Goal: Task Accomplishment & Management: Use online tool/utility

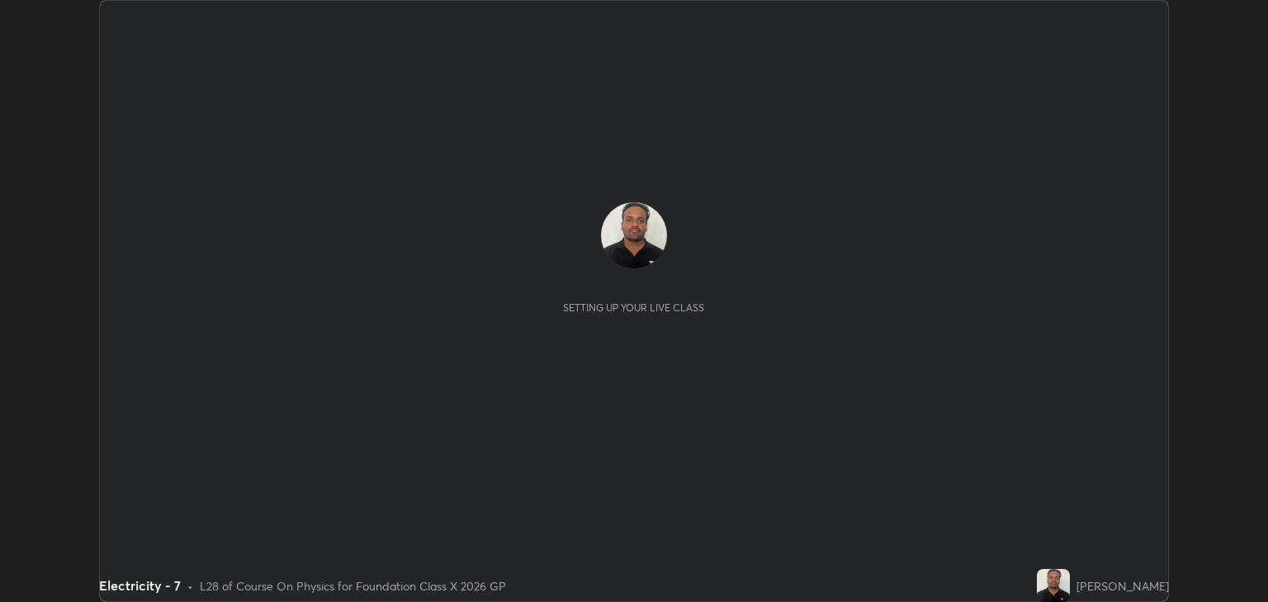
scroll to position [602, 1268]
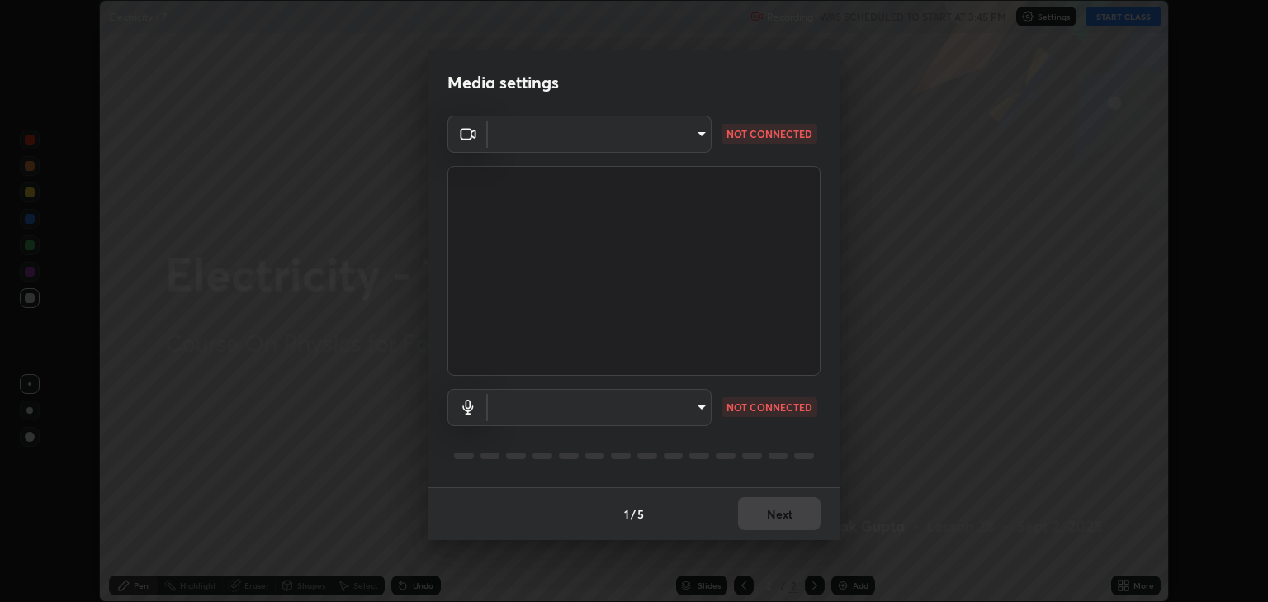
type input "3328cde424a25390179a7ca00da1373b9c8fa94f48d999d528576bd62ee58b72"
type input "default"
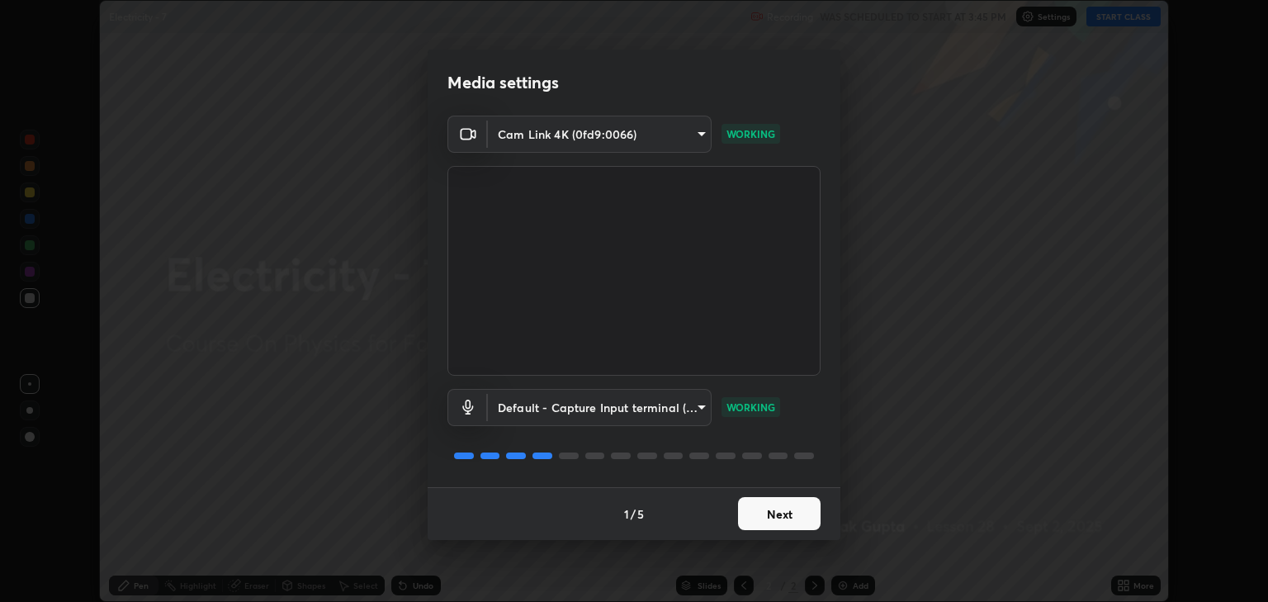
click at [791, 498] on button "Next" at bounding box center [779, 513] width 83 height 33
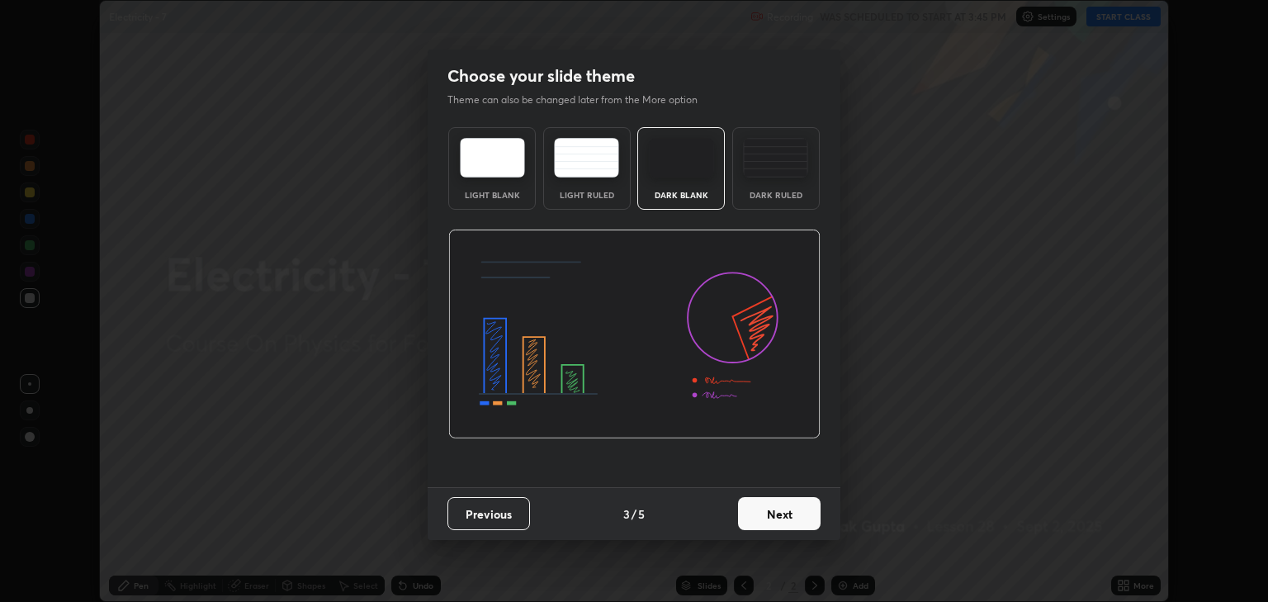
click at [791, 512] on button "Next" at bounding box center [779, 513] width 83 height 33
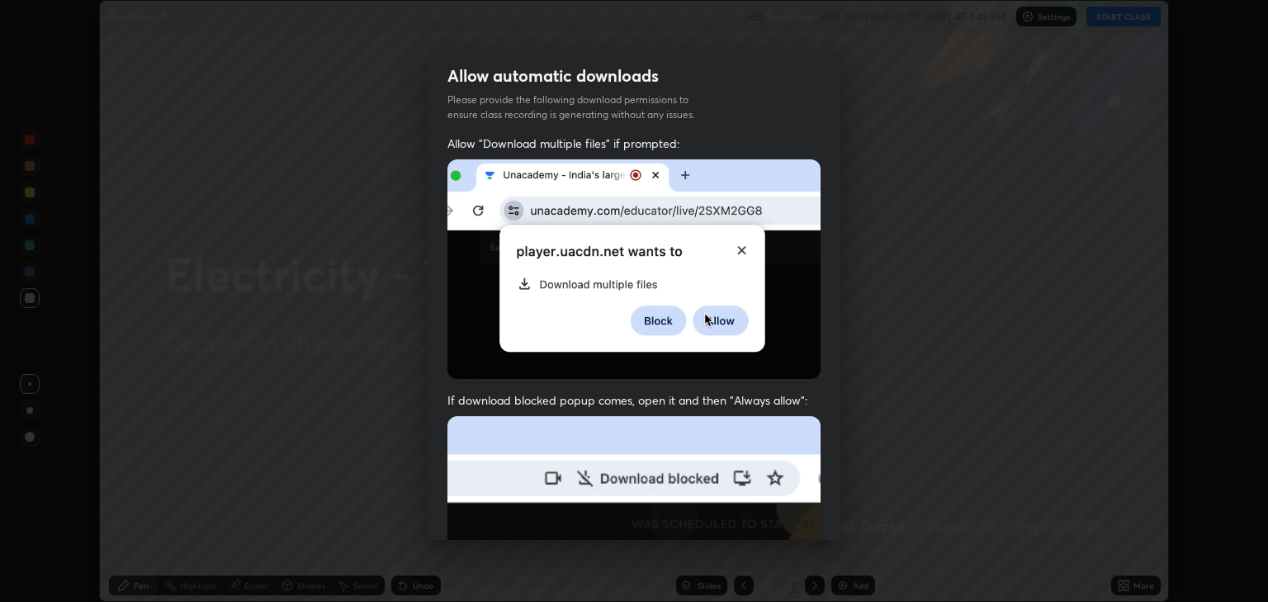
click at [796, 517] on img at bounding box center [633, 596] width 373 height 361
click at [797, 517] on img at bounding box center [633, 596] width 373 height 361
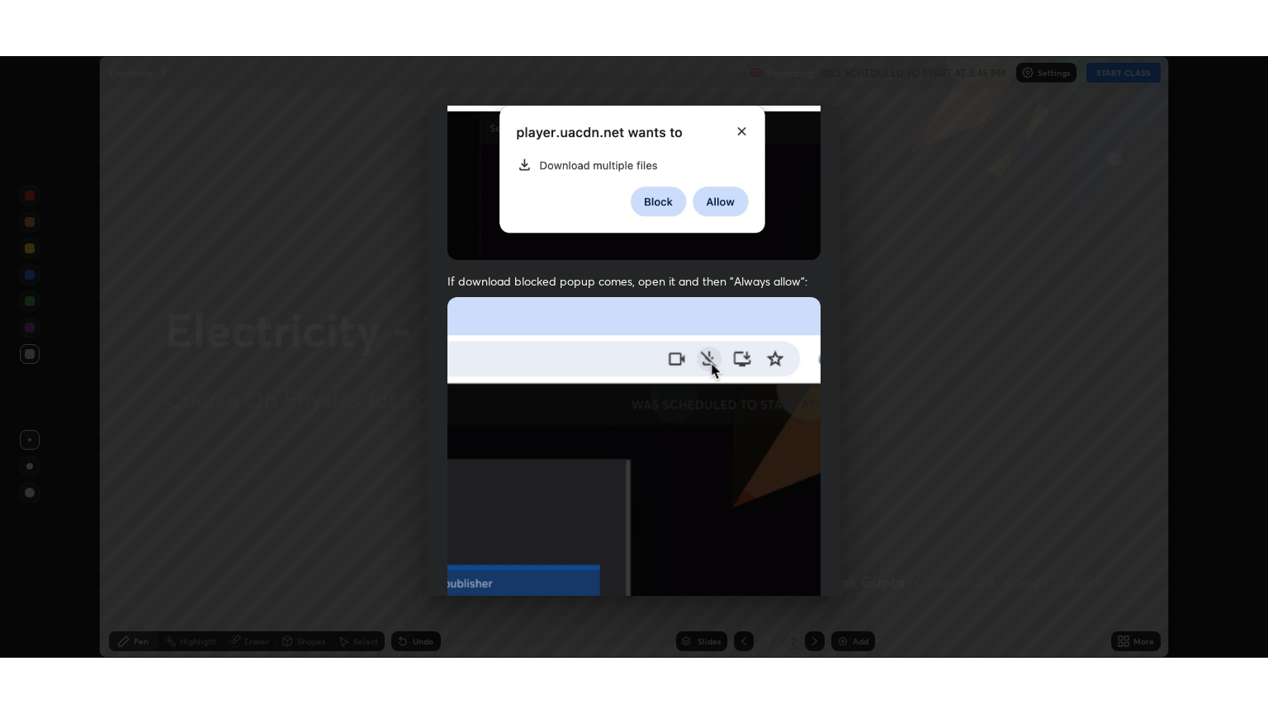
scroll to position [334, 0]
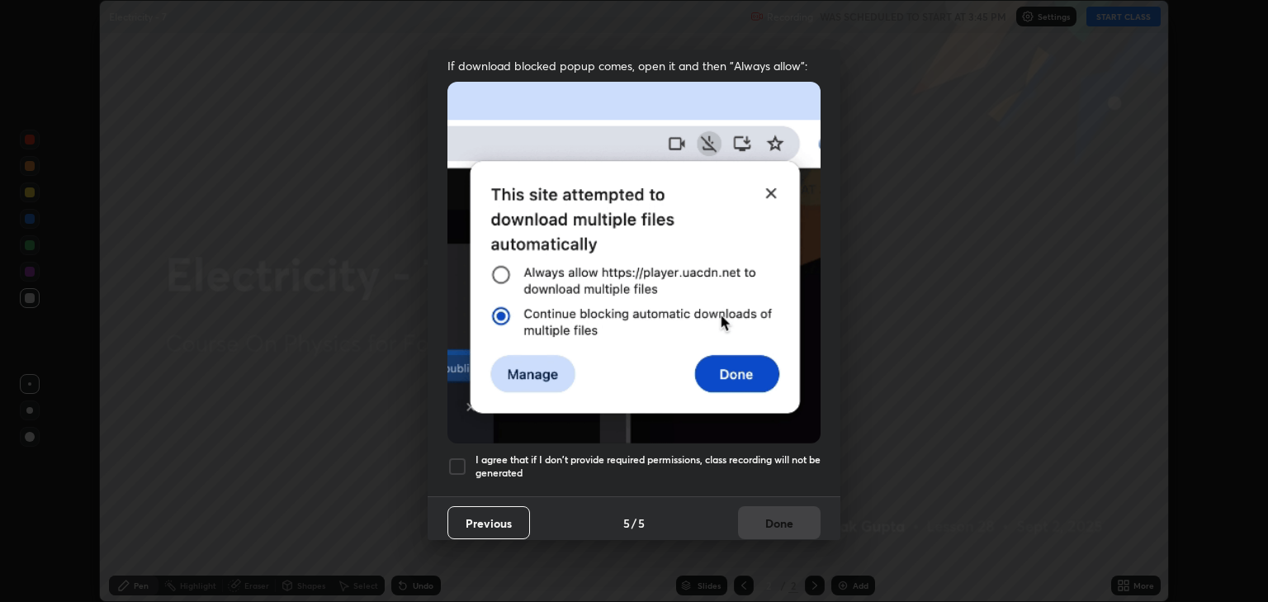
click at [713, 456] on h5 "I agree that if I don't provide required permissions, class recording will not …" at bounding box center [647, 466] width 345 height 26
click at [788, 508] on button "Done" at bounding box center [779, 522] width 83 height 33
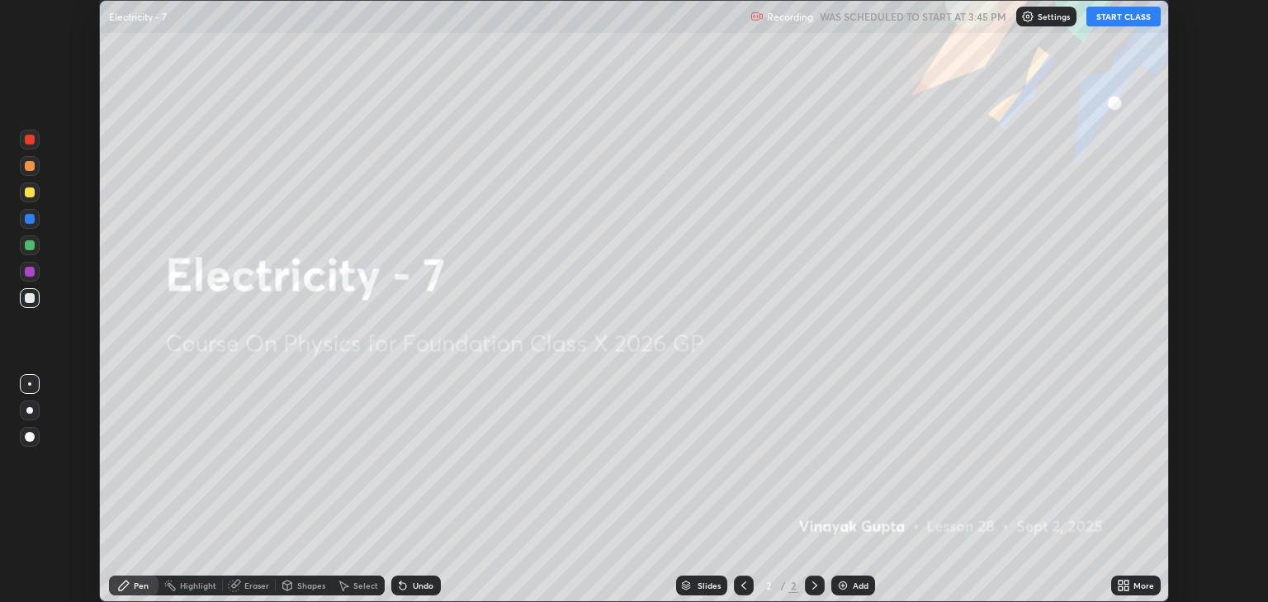
click at [1142, 593] on div "More" at bounding box center [1136, 585] width 50 height 20
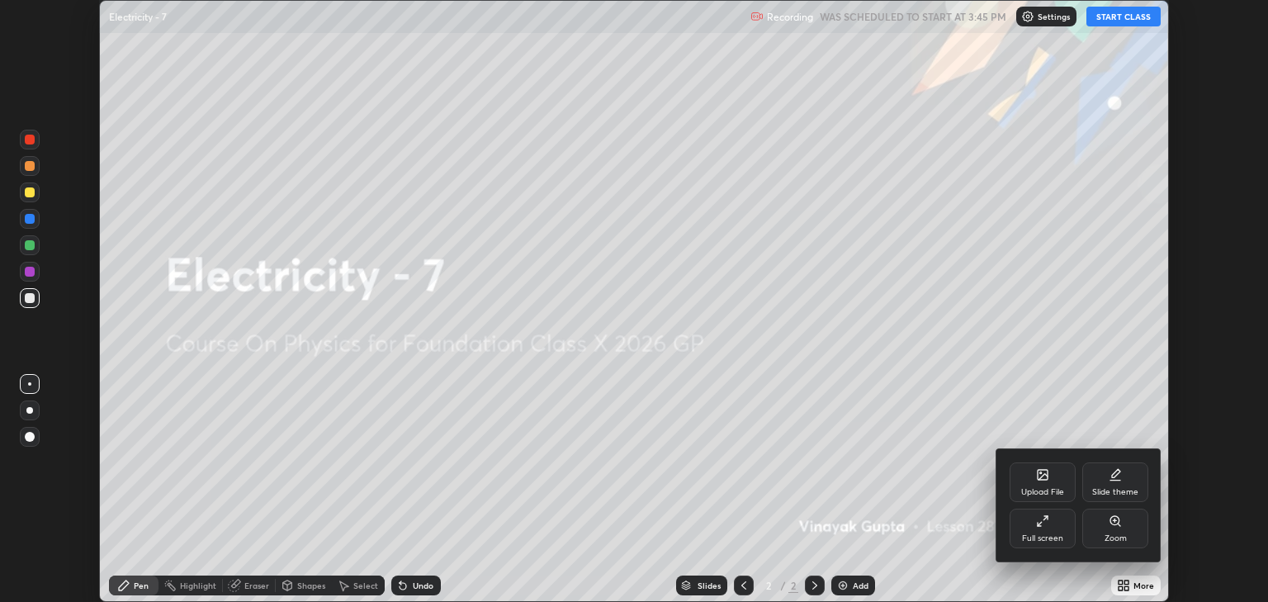
click at [1032, 534] on div "Full screen" at bounding box center [1042, 538] width 41 height 8
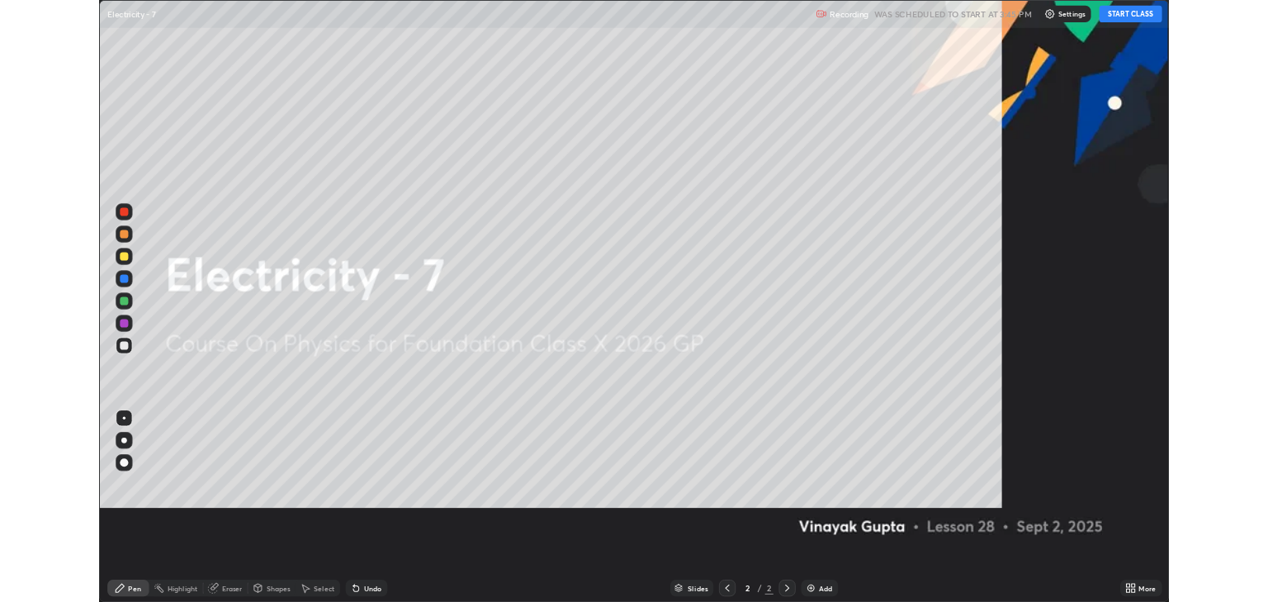
scroll to position [713, 1268]
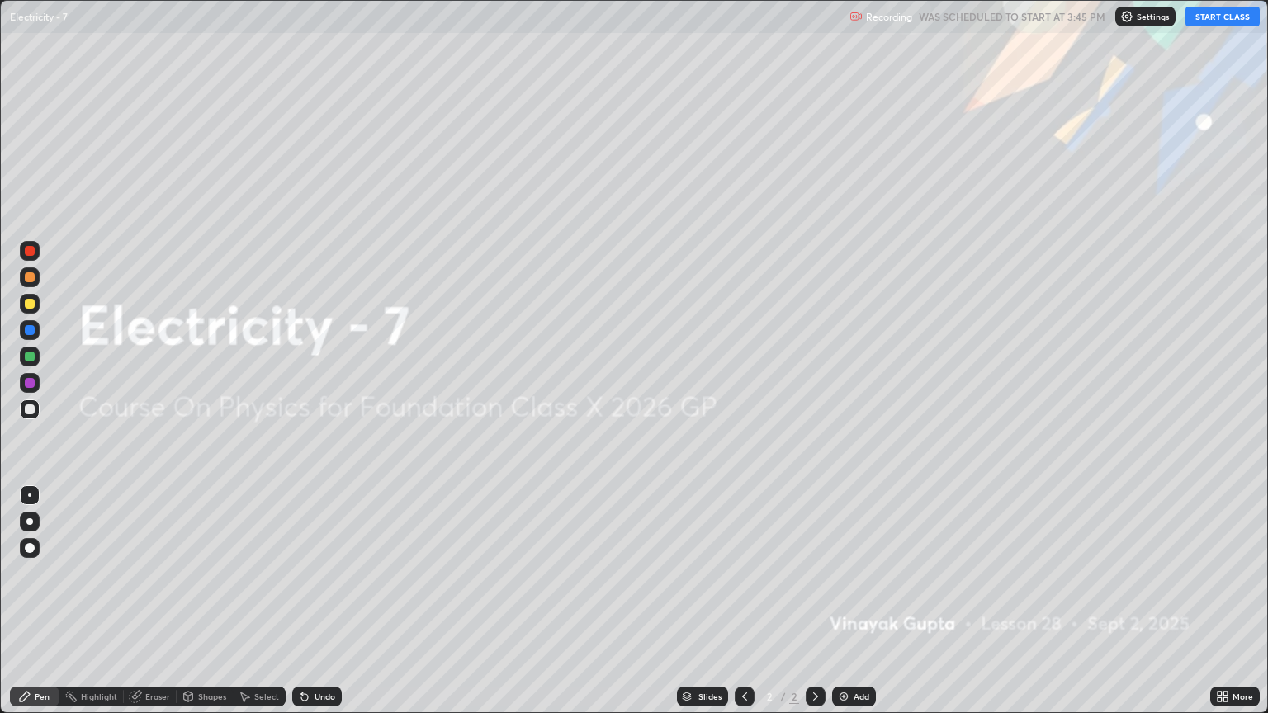
click at [1230, 16] on button "START CLASS" at bounding box center [1222, 17] width 74 height 20
click at [845, 601] on div "Add" at bounding box center [854, 697] width 44 height 20
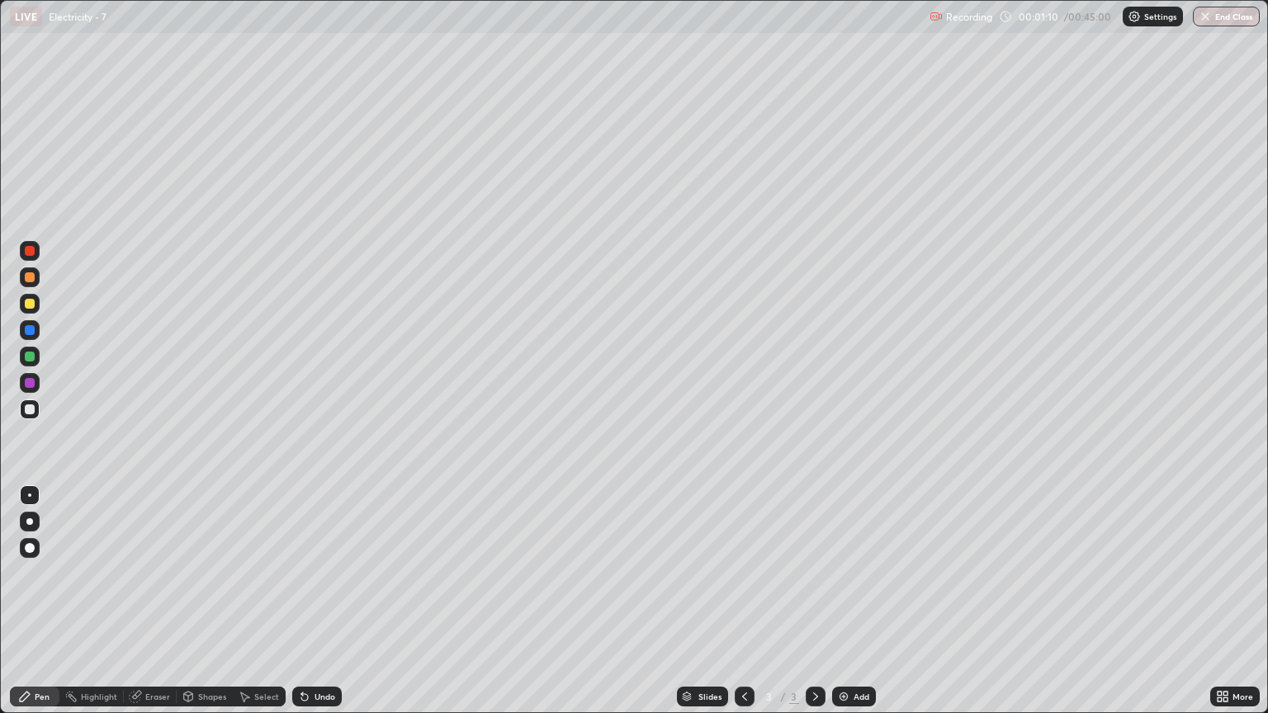
click at [26, 304] on div at bounding box center [30, 304] width 10 height 10
click at [32, 416] on div at bounding box center [30, 409] width 20 height 20
click at [149, 601] on div "Eraser" at bounding box center [150, 697] width 53 height 20
click at [209, 601] on div "Shapes" at bounding box center [212, 696] width 28 height 8
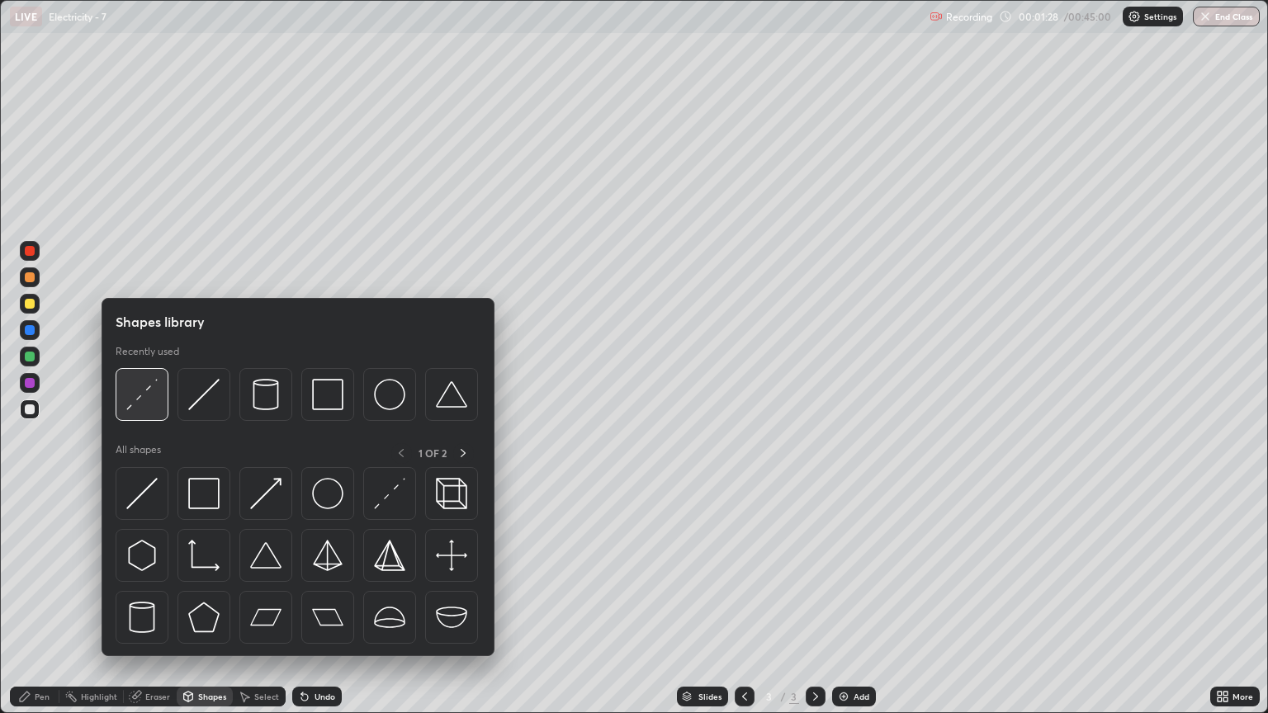
click at [147, 401] on img at bounding box center [141, 394] width 31 height 31
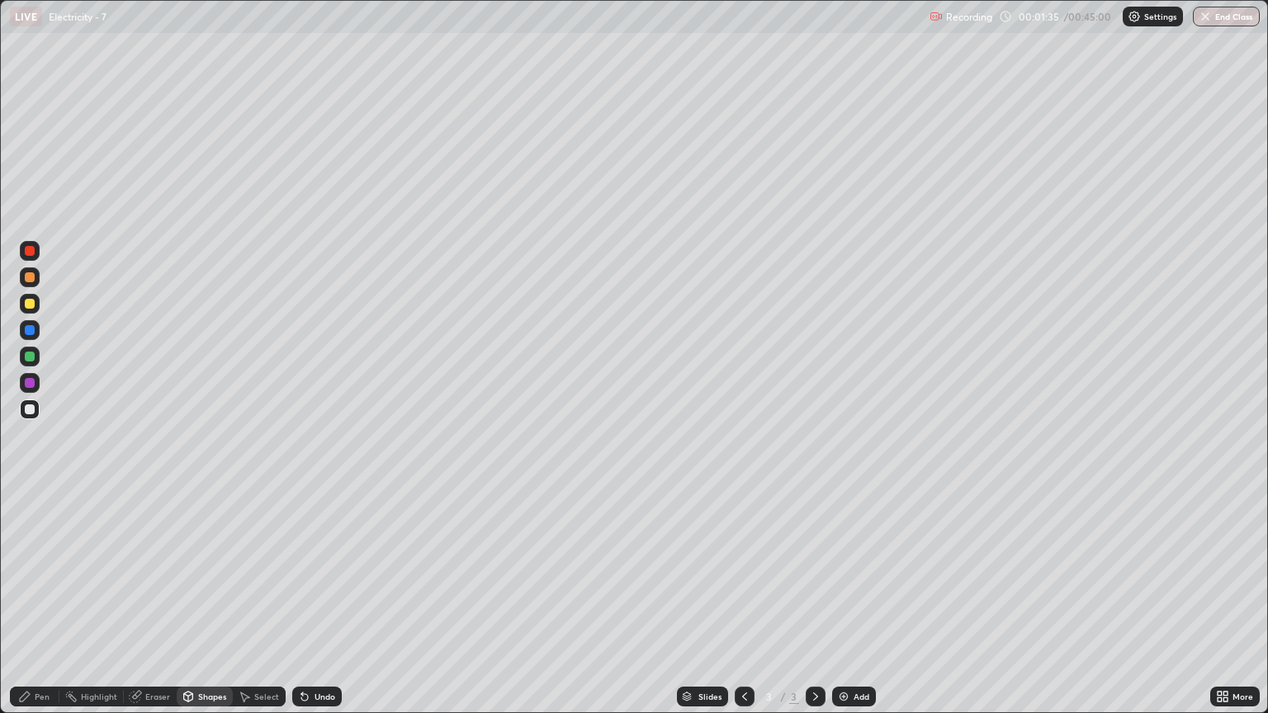
click at [50, 601] on div "Pen" at bounding box center [35, 697] width 50 height 20
click at [317, 601] on div "Undo" at bounding box center [317, 697] width 50 height 20
click at [323, 601] on div "Undo" at bounding box center [324, 696] width 21 height 8
click at [324, 601] on div "Undo" at bounding box center [324, 696] width 21 height 8
click at [210, 601] on div "Shapes" at bounding box center [205, 697] width 56 height 20
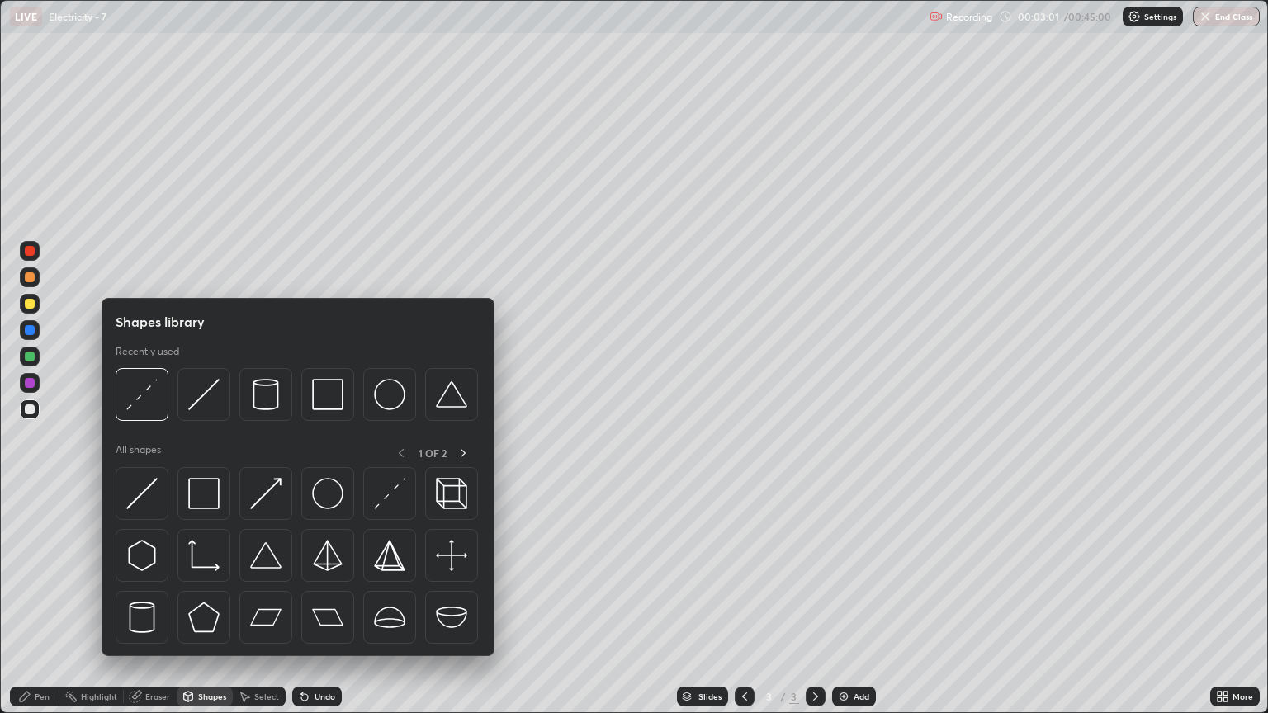
click at [153, 601] on div "Eraser" at bounding box center [150, 697] width 53 height 20
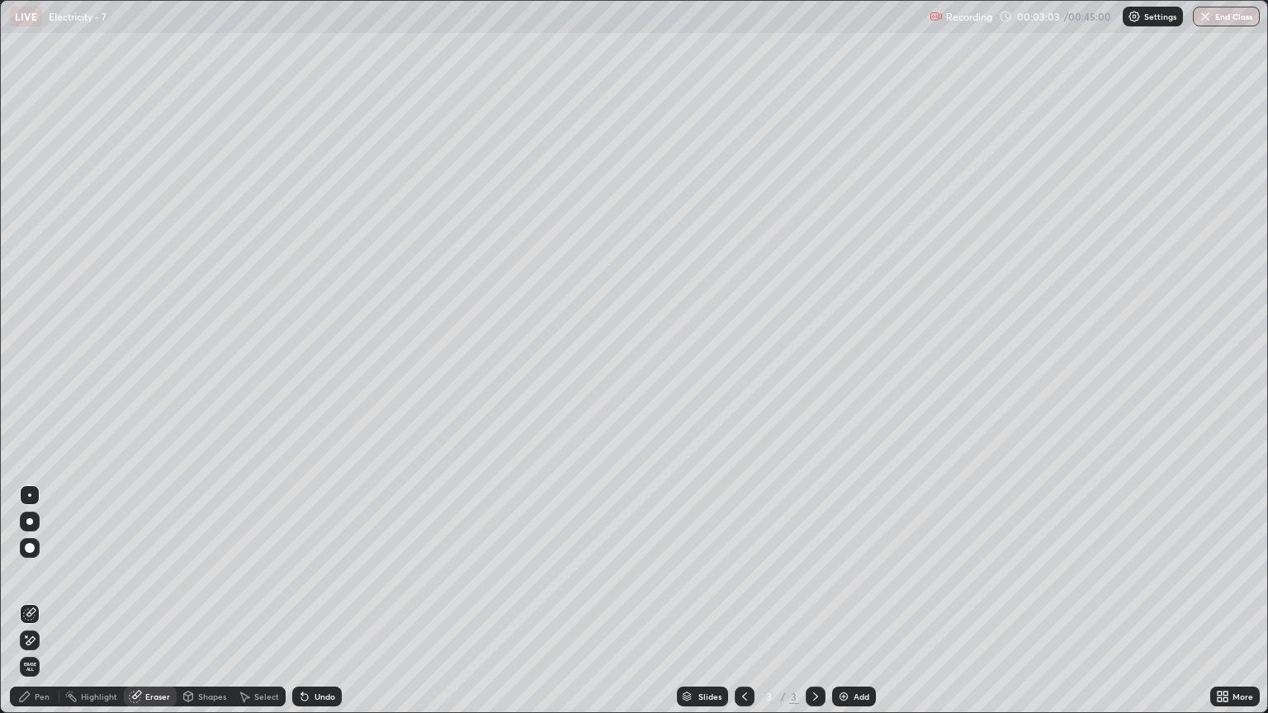
click at [46, 601] on div "Pen" at bounding box center [42, 696] width 15 height 8
click at [33, 306] on div at bounding box center [30, 304] width 10 height 10
click at [158, 601] on div "Eraser" at bounding box center [157, 696] width 25 height 8
click at [32, 601] on icon at bounding box center [29, 641] width 13 height 14
click at [40, 601] on div "Pen" at bounding box center [42, 696] width 15 height 8
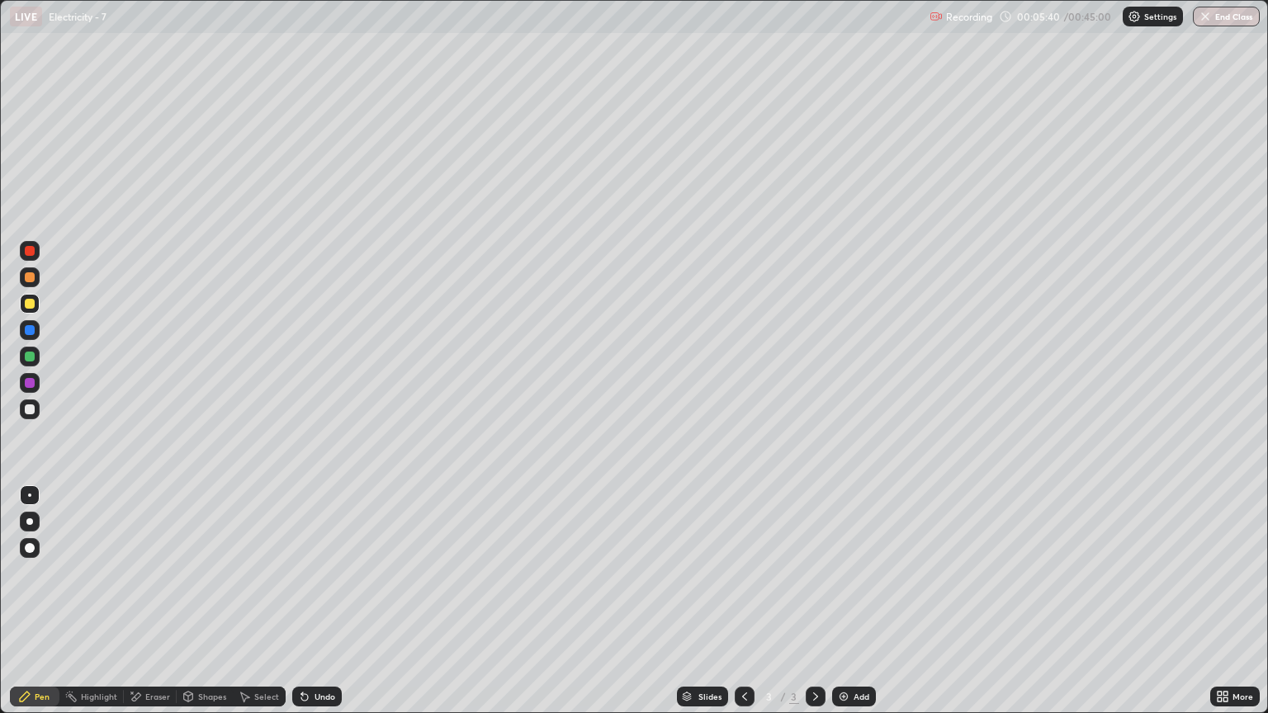
click at [30, 409] on div at bounding box center [30, 409] width 10 height 10
click at [166, 601] on div "Eraser" at bounding box center [157, 696] width 25 height 8
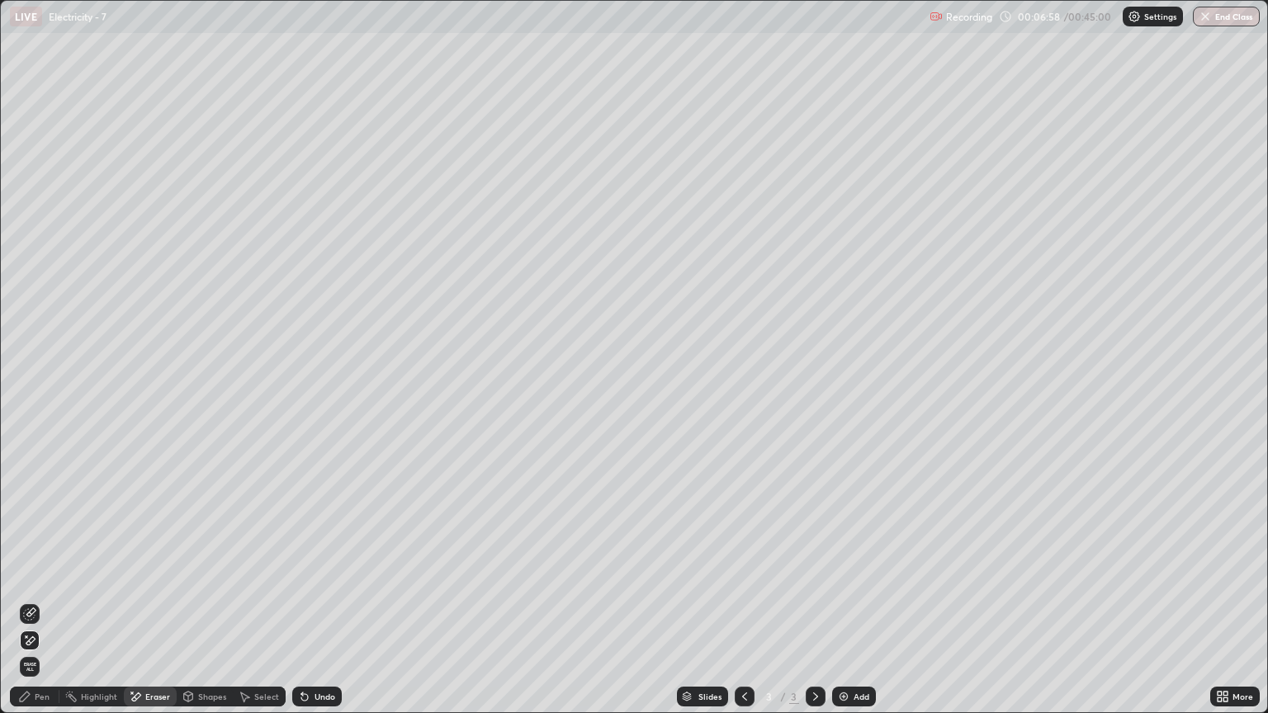
click at [34, 601] on div "Pen" at bounding box center [35, 697] width 50 height 20
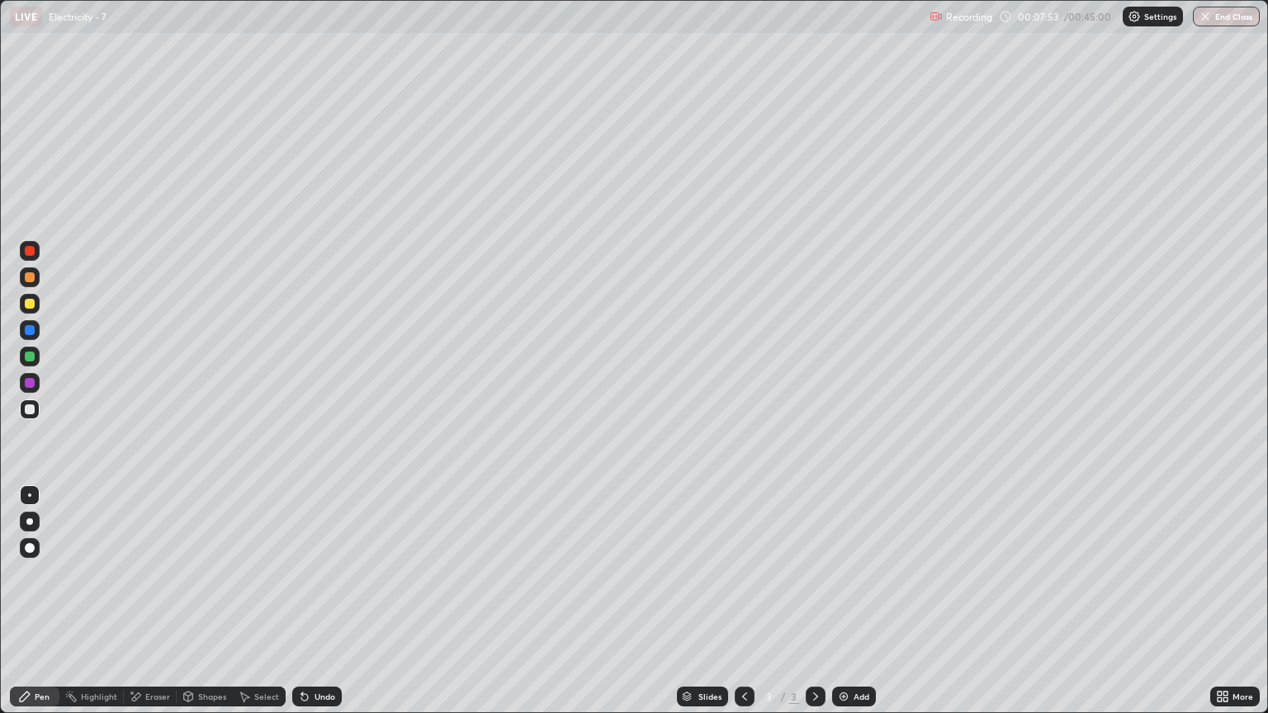
click at [320, 601] on div "Undo" at bounding box center [324, 696] width 21 height 8
click at [322, 601] on div "Undo" at bounding box center [324, 696] width 21 height 8
click at [324, 601] on div "Undo" at bounding box center [317, 697] width 50 height 20
click at [323, 601] on div "Undo" at bounding box center [324, 696] width 21 height 8
click at [856, 601] on div "Add" at bounding box center [861, 696] width 16 height 8
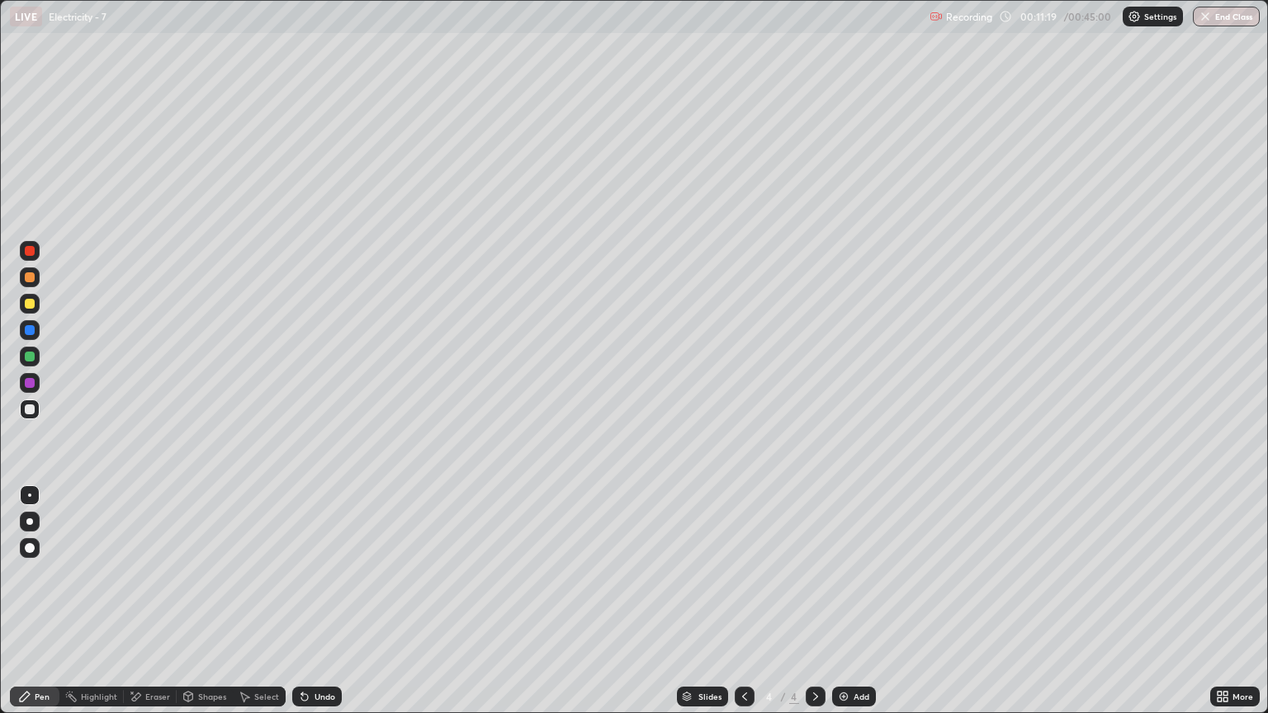
click at [153, 601] on div "Eraser" at bounding box center [157, 696] width 25 height 8
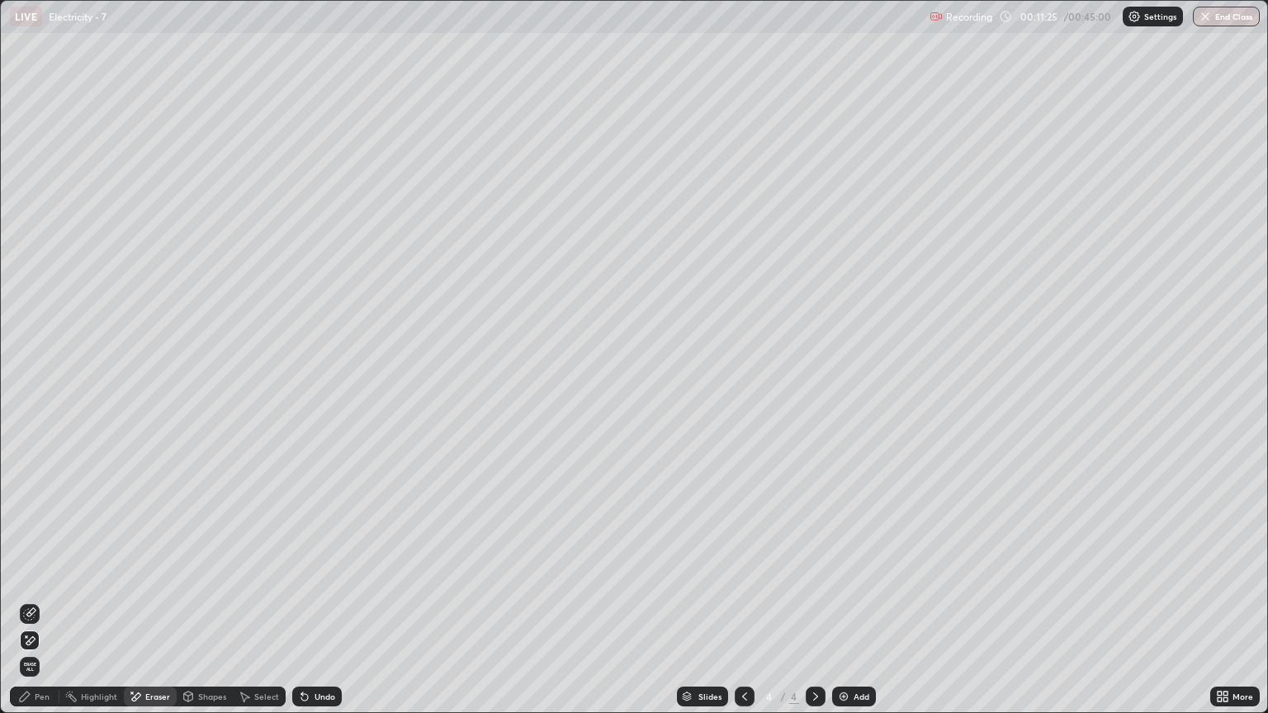
click at [749, 601] on div at bounding box center [744, 697] width 20 height 20
click at [816, 601] on icon at bounding box center [815, 696] width 13 height 13
click at [41, 601] on div "Pen" at bounding box center [42, 696] width 15 height 8
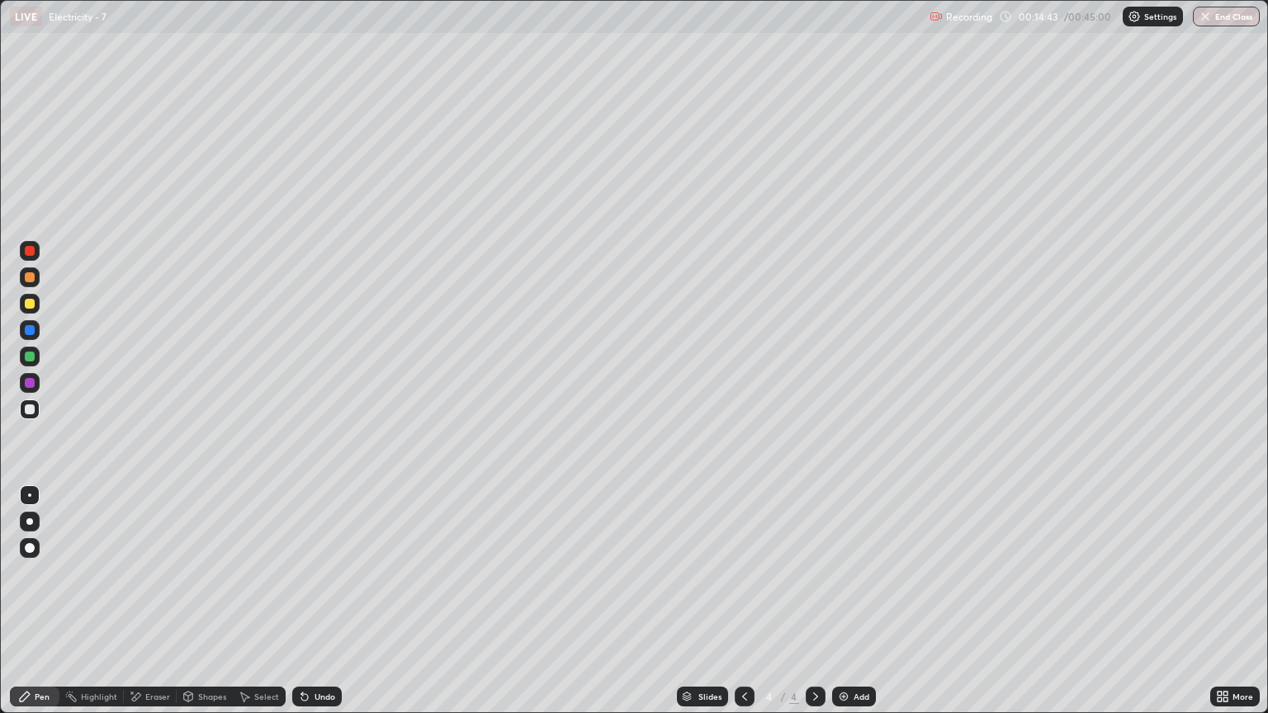
click at [316, 601] on div "Undo" at bounding box center [324, 696] width 21 height 8
click at [856, 601] on div "Add" at bounding box center [861, 696] width 16 height 8
click at [29, 309] on div at bounding box center [30, 304] width 20 height 20
click at [322, 601] on div "Undo" at bounding box center [324, 696] width 21 height 8
click at [319, 601] on div "Undo" at bounding box center [324, 696] width 21 height 8
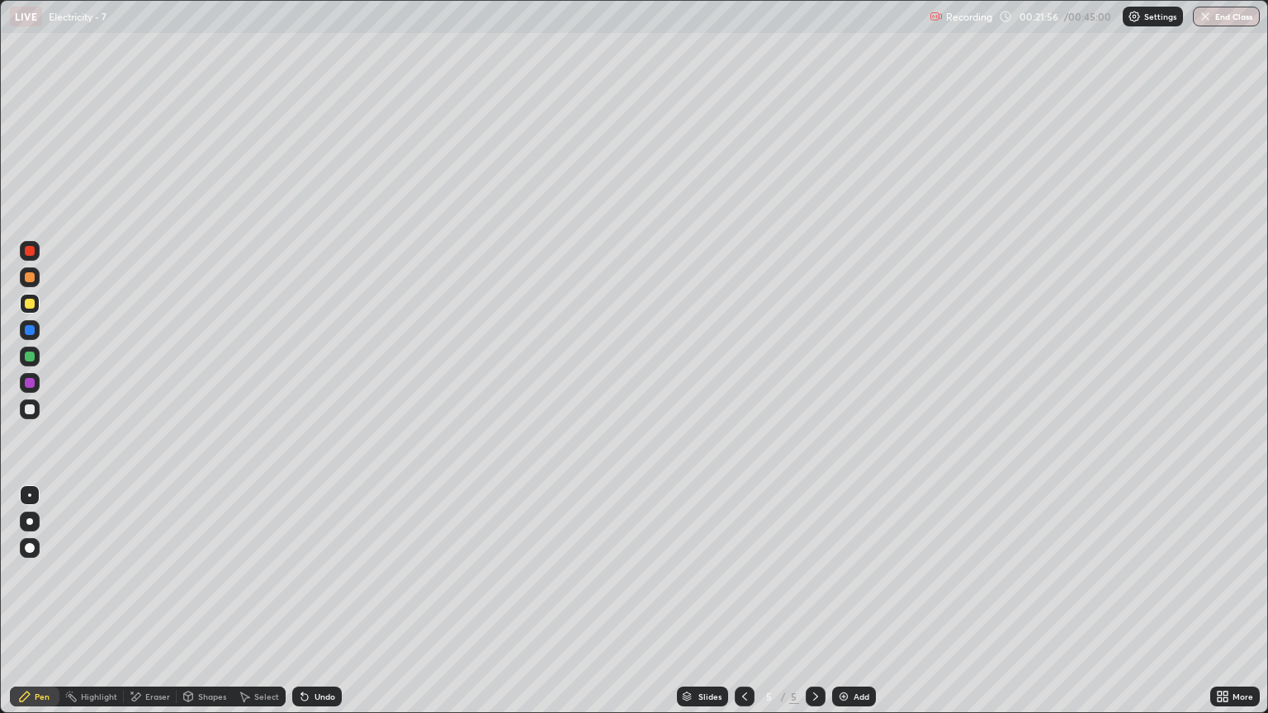
click at [322, 601] on div "Undo" at bounding box center [324, 696] width 21 height 8
click at [36, 407] on div at bounding box center [30, 409] width 20 height 20
click at [822, 601] on div at bounding box center [815, 697] width 20 height 20
click at [874, 601] on div "Add" at bounding box center [854, 697] width 44 height 20
click at [743, 601] on icon at bounding box center [744, 696] width 13 height 13
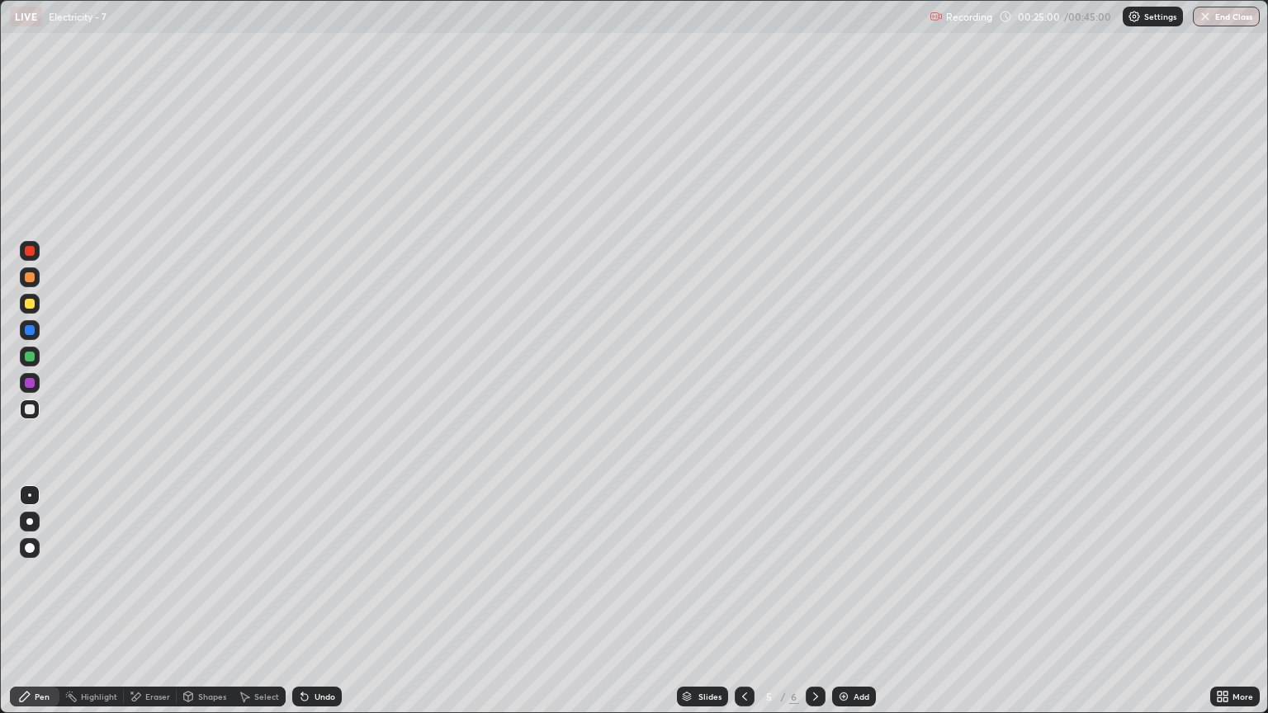
click at [814, 601] on icon at bounding box center [815, 696] width 13 height 13
click at [742, 601] on icon at bounding box center [744, 696] width 13 height 13
click at [811, 601] on div at bounding box center [815, 697] width 20 height 20
click at [36, 297] on div at bounding box center [30, 304] width 20 height 20
click at [325, 601] on div "Undo" at bounding box center [317, 697] width 50 height 20
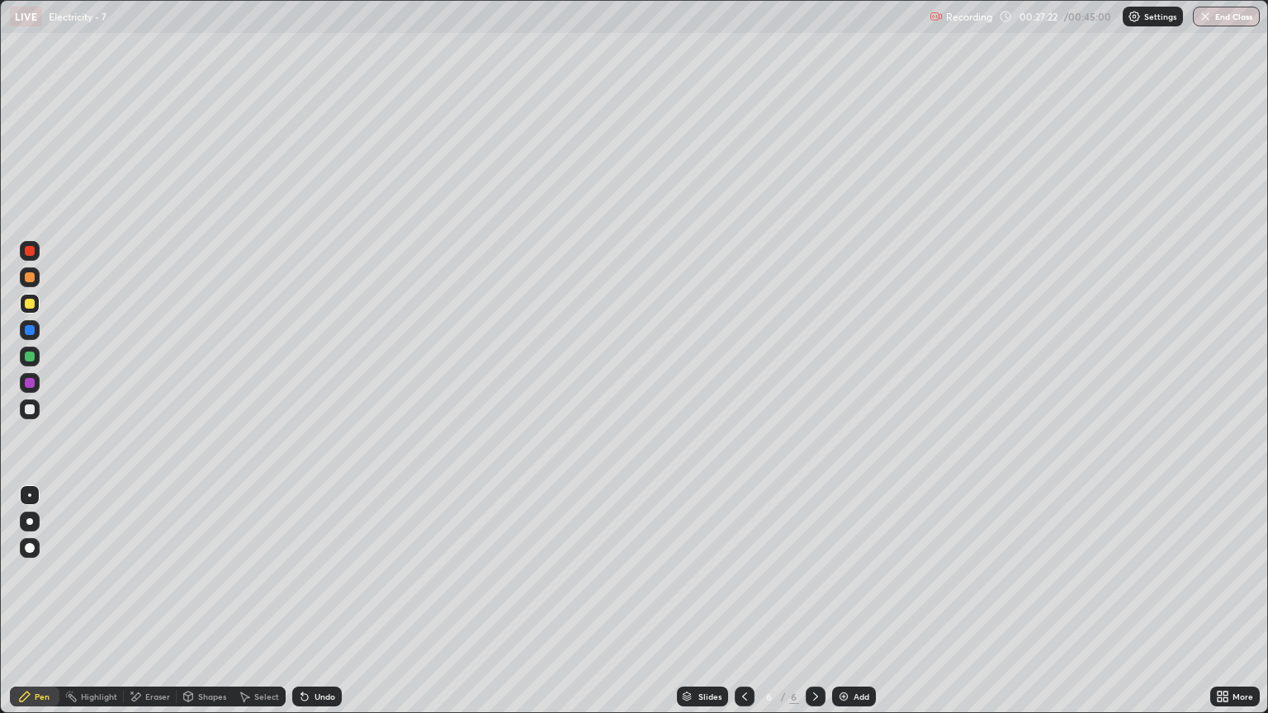
click at [321, 601] on div "Undo" at bounding box center [317, 697] width 50 height 20
click at [743, 601] on icon at bounding box center [744, 696] width 5 height 8
click at [153, 601] on div "Eraser" at bounding box center [157, 696] width 25 height 8
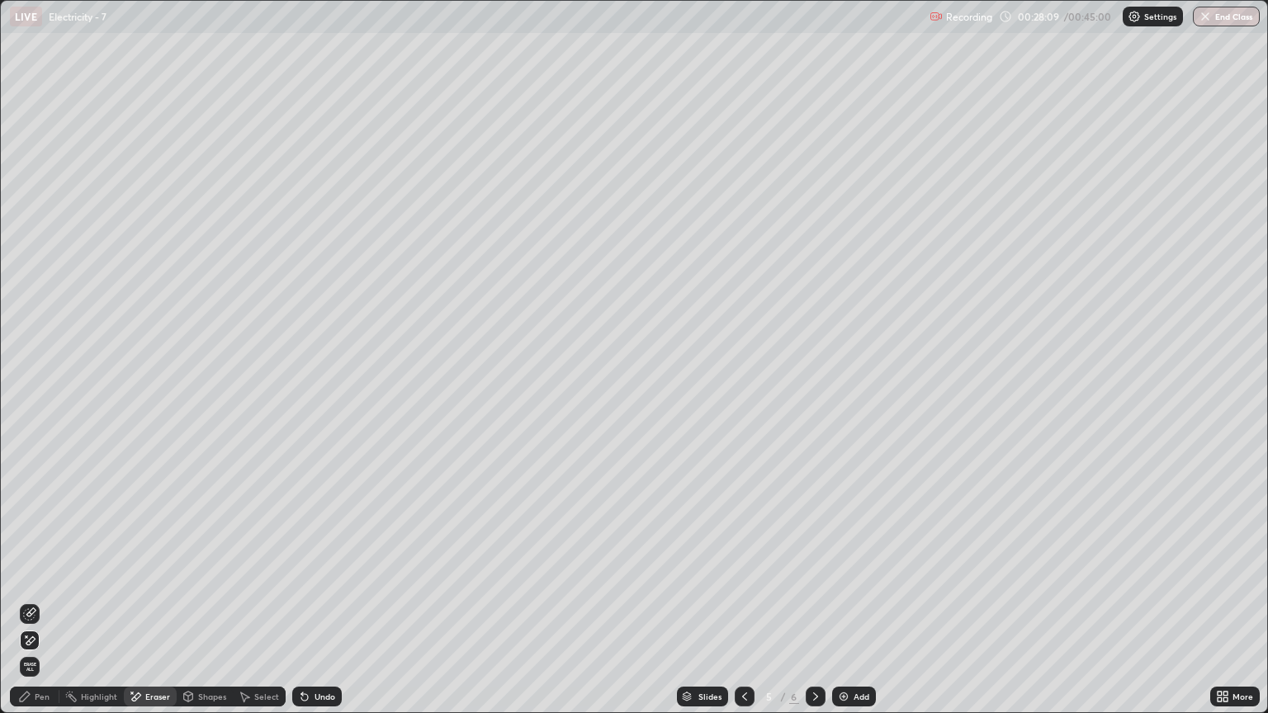
click at [314, 601] on div "Undo" at bounding box center [324, 696] width 21 height 8
click at [26, 601] on icon at bounding box center [29, 613] width 13 height 13
click at [36, 601] on div "Pen" at bounding box center [42, 696] width 15 height 8
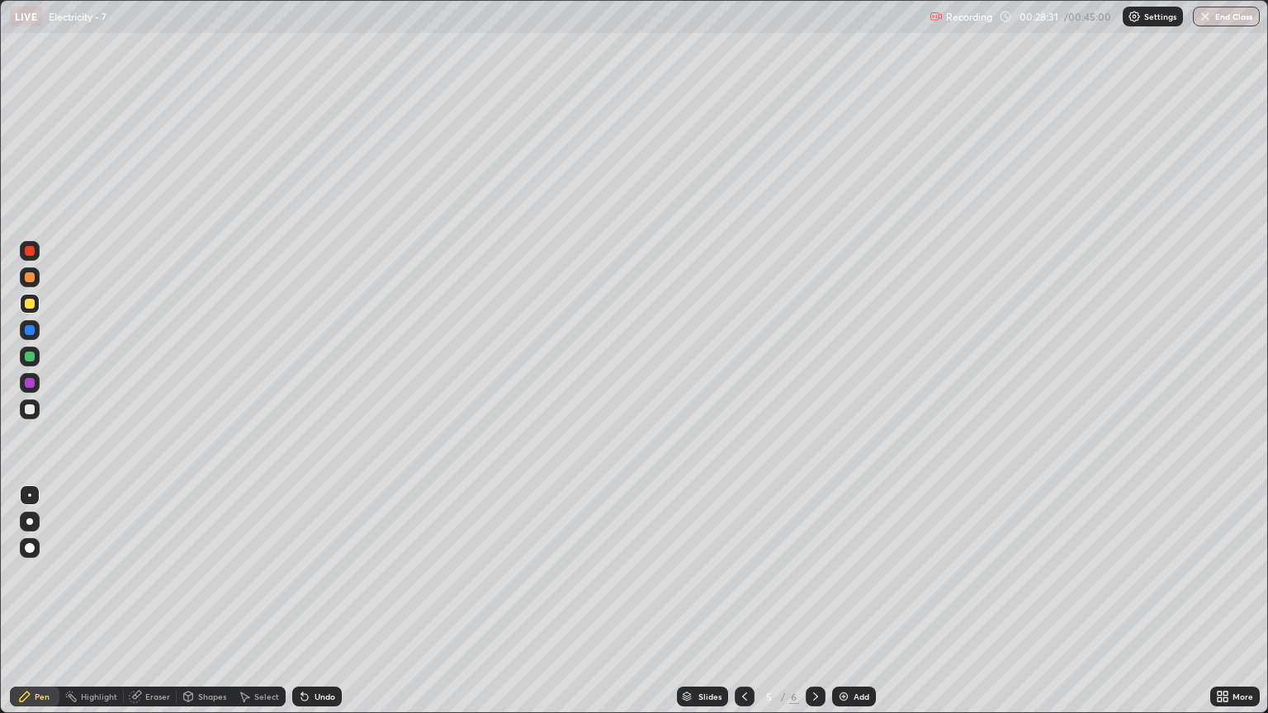
click at [26, 407] on div at bounding box center [30, 409] width 10 height 10
click at [214, 601] on div "Shapes" at bounding box center [212, 696] width 28 height 8
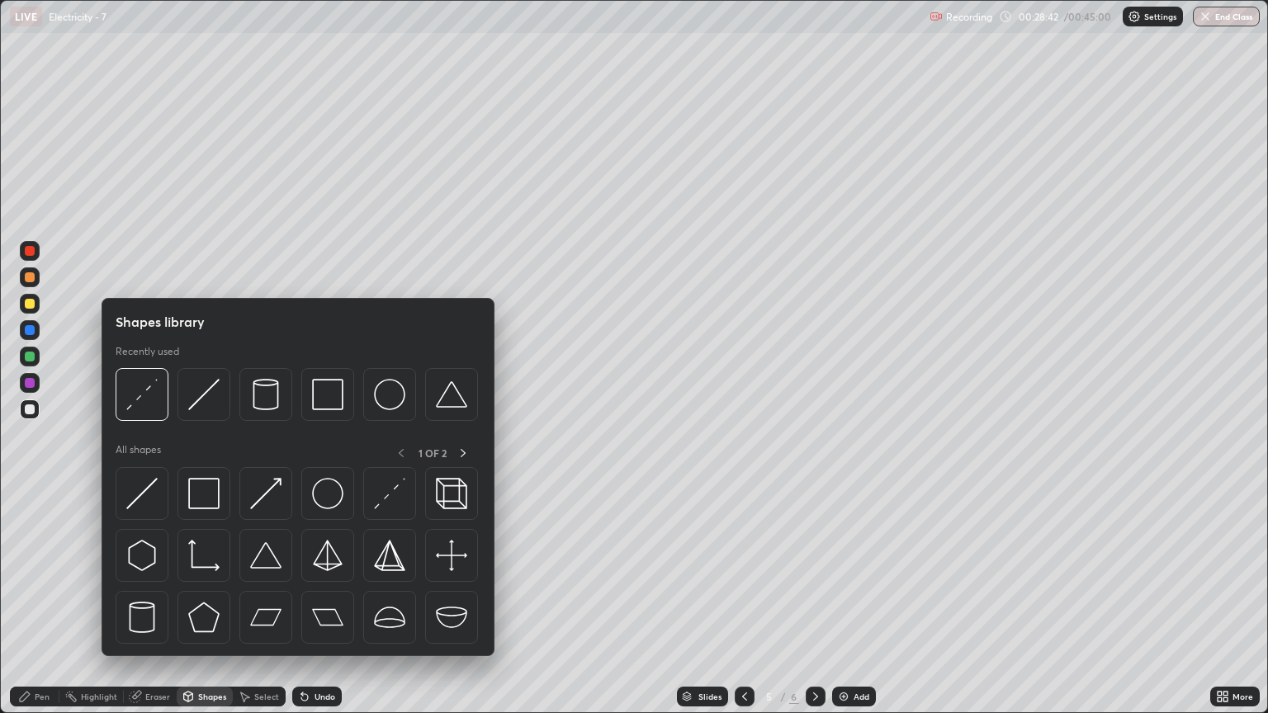
click at [268, 601] on div "Select" at bounding box center [266, 696] width 25 height 8
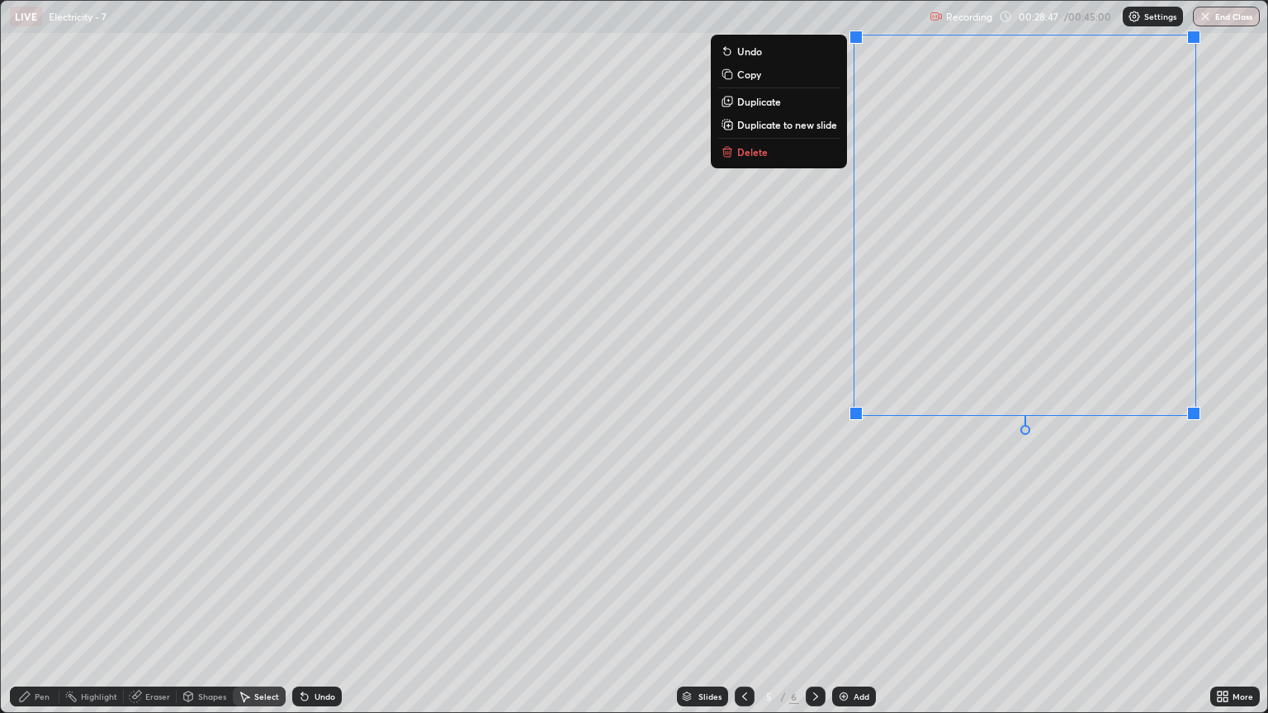
click at [843, 465] on div "0 ° Undo Copy Duplicate Duplicate to new slide Delete" at bounding box center [634, 356] width 1266 height 711
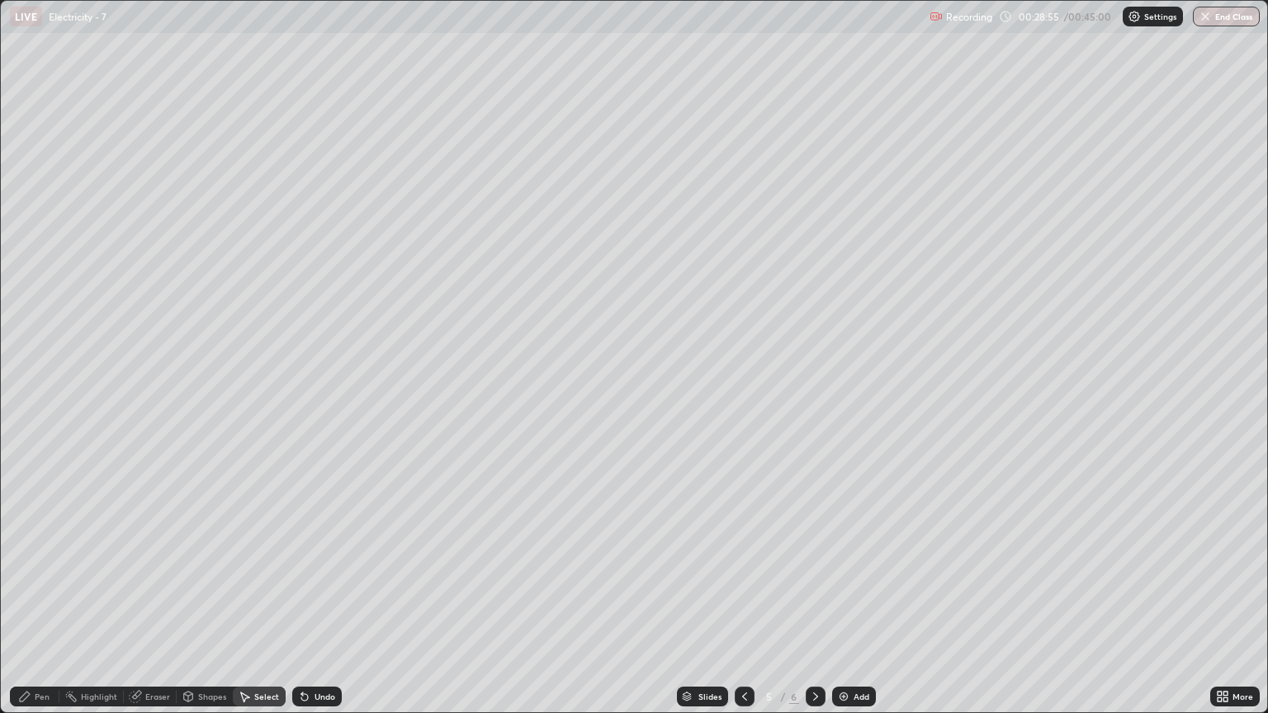
click at [57, 601] on div "Pen" at bounding box center [35, 697] width 50 height 20
click at [822, 601] on div at bounding box center [815, 697] width 20 height 20
click at [25, 305] on div at bounding box center [30, 304] width 10 height 10
click at [38, 410] on div at bounding box center [30, 409] width 20 height 20
click at [160, 601] on div "Eraser" at bounding box center [157, 696] width 25 height 8
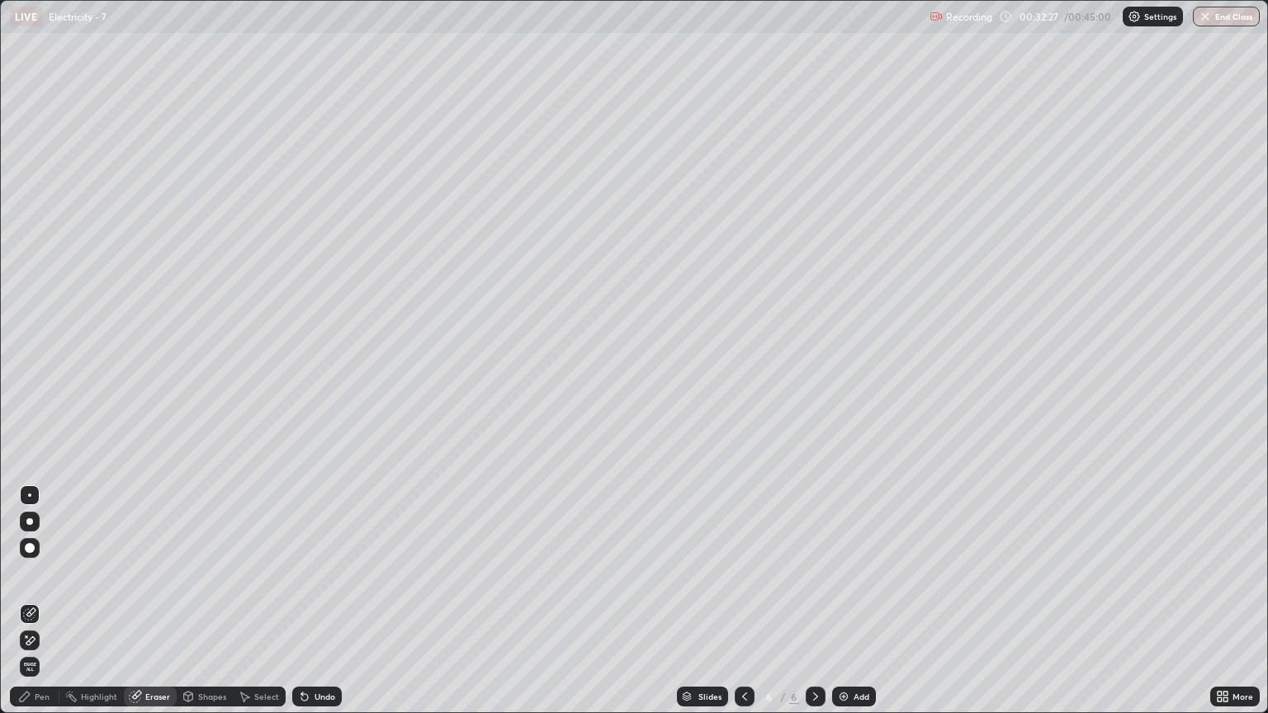
click at [54, 601] on div "Pen" at bounding box center [35, 697] width 50 height 20
click at [333, 601] on div "Undo" at bounding box center [317, 697] width 50 height 20
click at [329, 601] on div "Undo" at bounding box center [324, 696] width 21 height 8
click at [260, 601] on div "Select" at bounding box center [259, 697] width 53 height 20
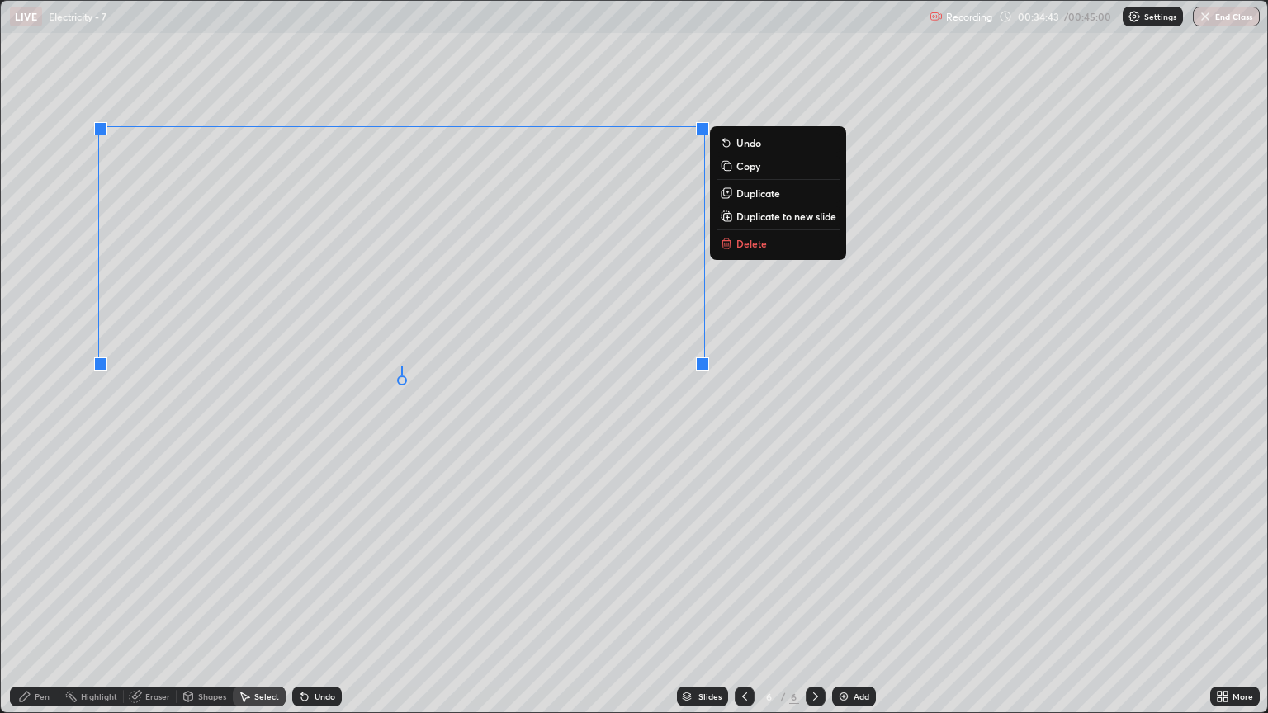
click at [775, 220] on p "Duplicate to new slide" at bounding box center [786, 216] width 100 height 13
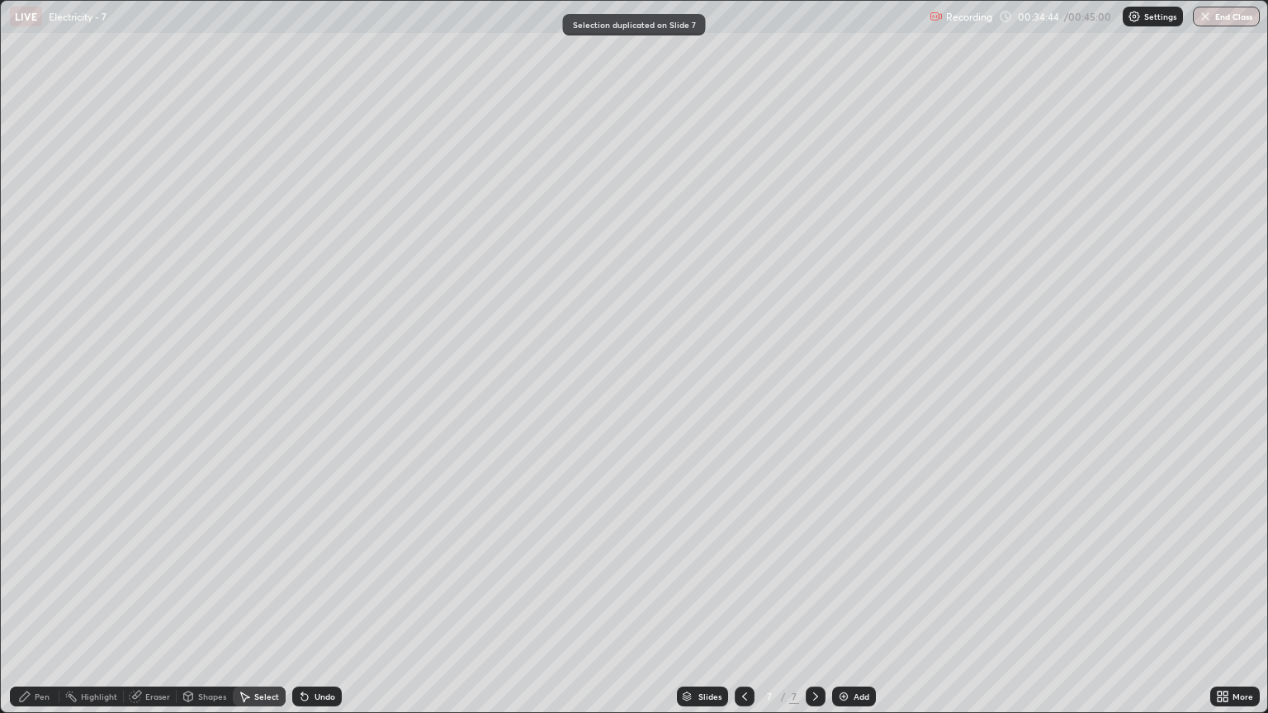
click at [46, 601] on div "Pen" at bounding box center [35, 697] width 50 height 20
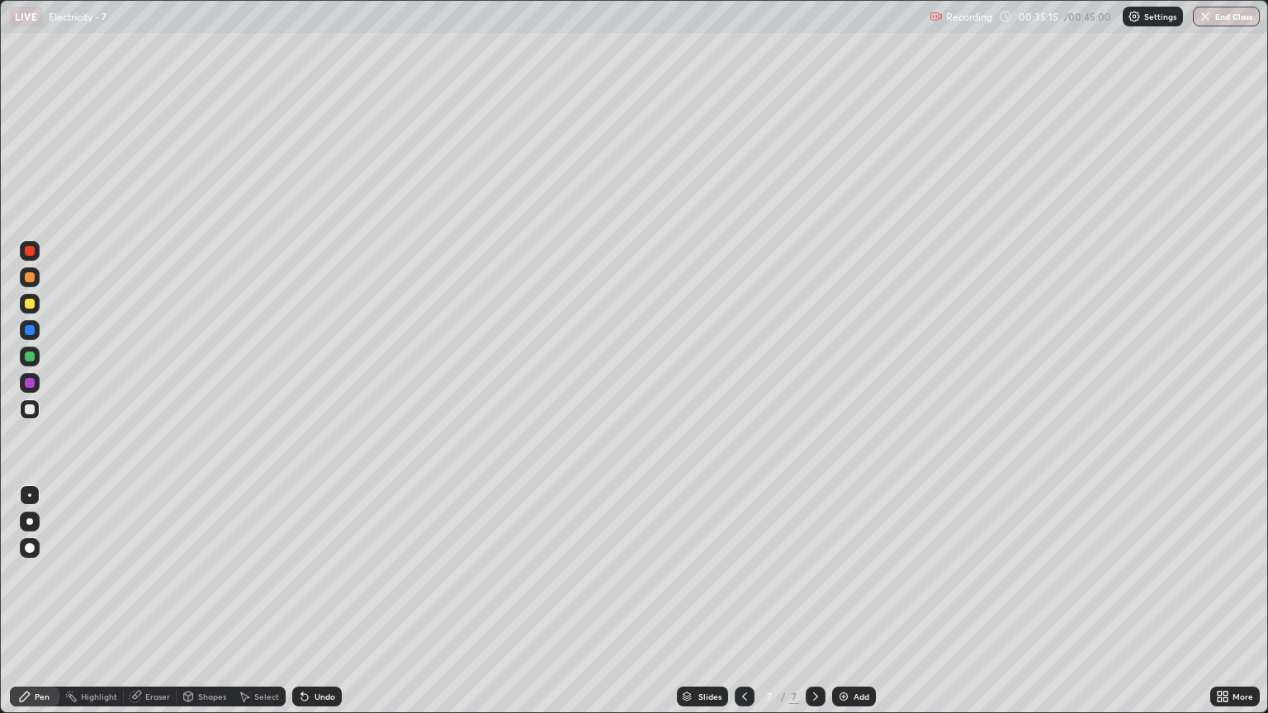
click at [322, 601] on div "Undo" at bounding box center [324, 696] width 21 height 8
click at [324, 601] on div "Undo" at bounding box center [324, 696] width 21 height 8
click at [322, 601] on div "Undo" at bounding box center [324, 696] width 21 height 8
click at [325, 601] on div "Undo" at bounding box center [324, 696] width 21 height 8
click at [328, 601] on div "Undo" at bounding box center [324, 696] width 21 height 8
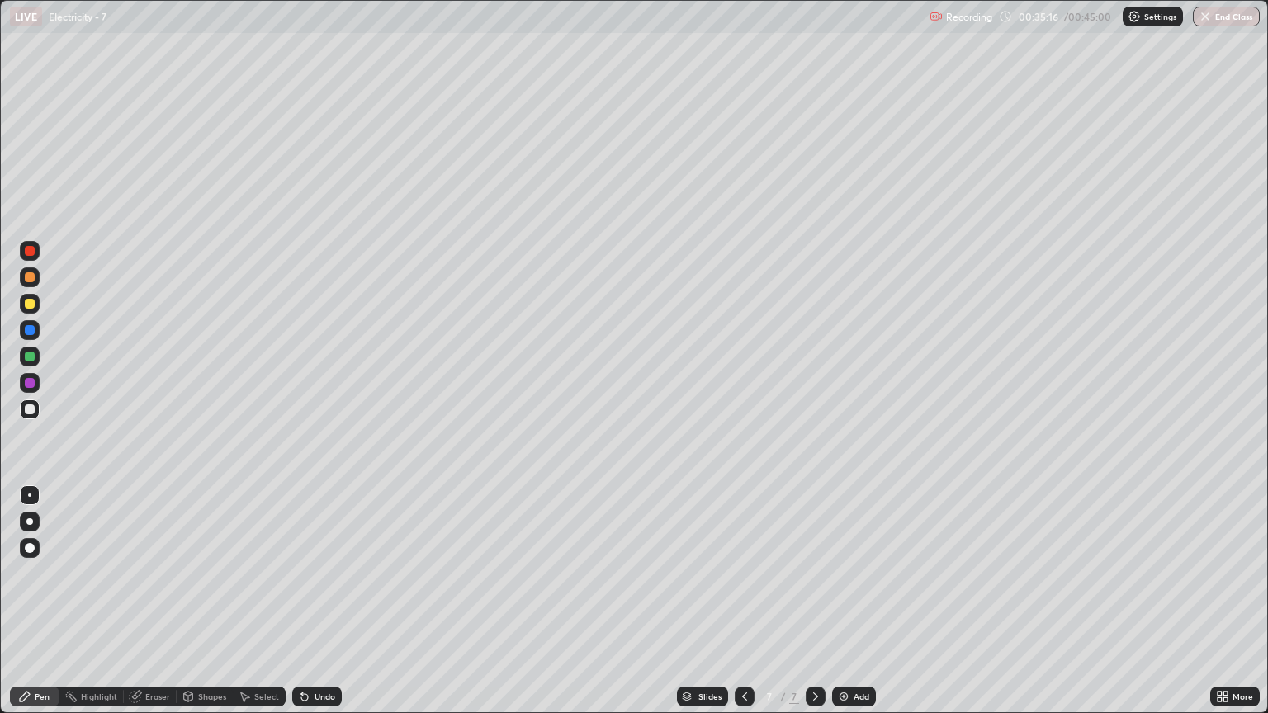
click at [328, 601] on div "Undo" at bounding box center [317, 697] width 50 height 20
click at [329, 601] on div "Undo" at bounding box center [324, 696] width 21 height 8
click at [332, 601] on div "Undo" at bounding box center [324, 696] width 21 height 8
click at [330, 601] on div "Undo" at bounding box center [324, 696] width 21 height 8
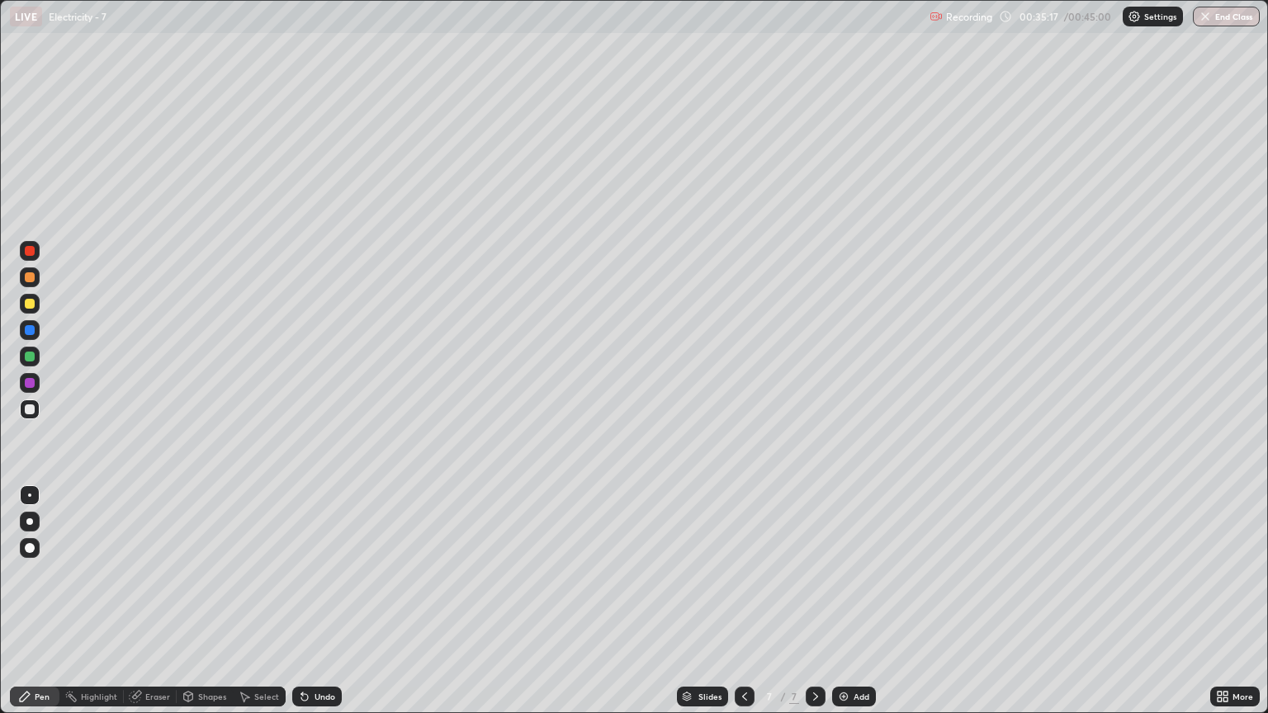
click at [331, 601] on div "Undo" at bounding box center [324, 696] width 21 height 8
click at [330, 601] on div "Undo" at bounding box center [324, 696] width 21 height 8
click at [328, 601] on div "Undo" at bounding box center [324, 696] width 21 height 8
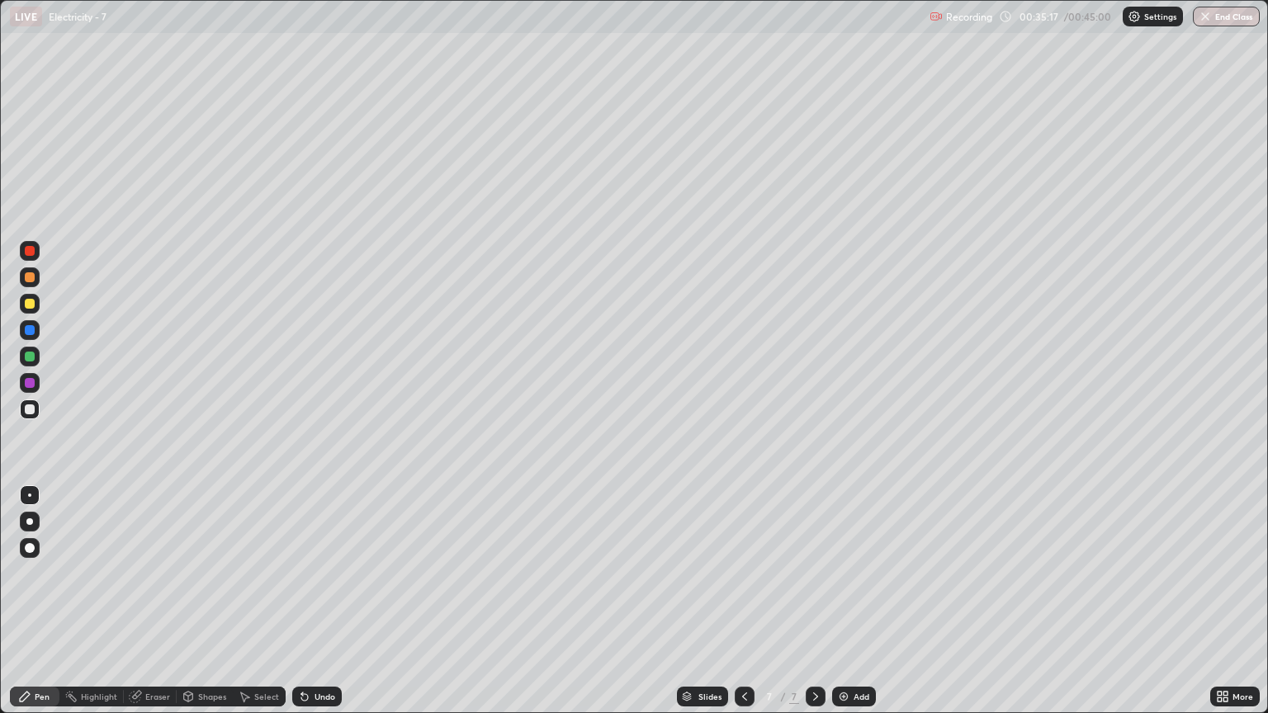
click at [328, 601] on div "Undo" at bounding box center [324, 696] width 21 height 8
click at [330, 601] on div "Undo" at bounding box center [324, 696] width 21 height 8
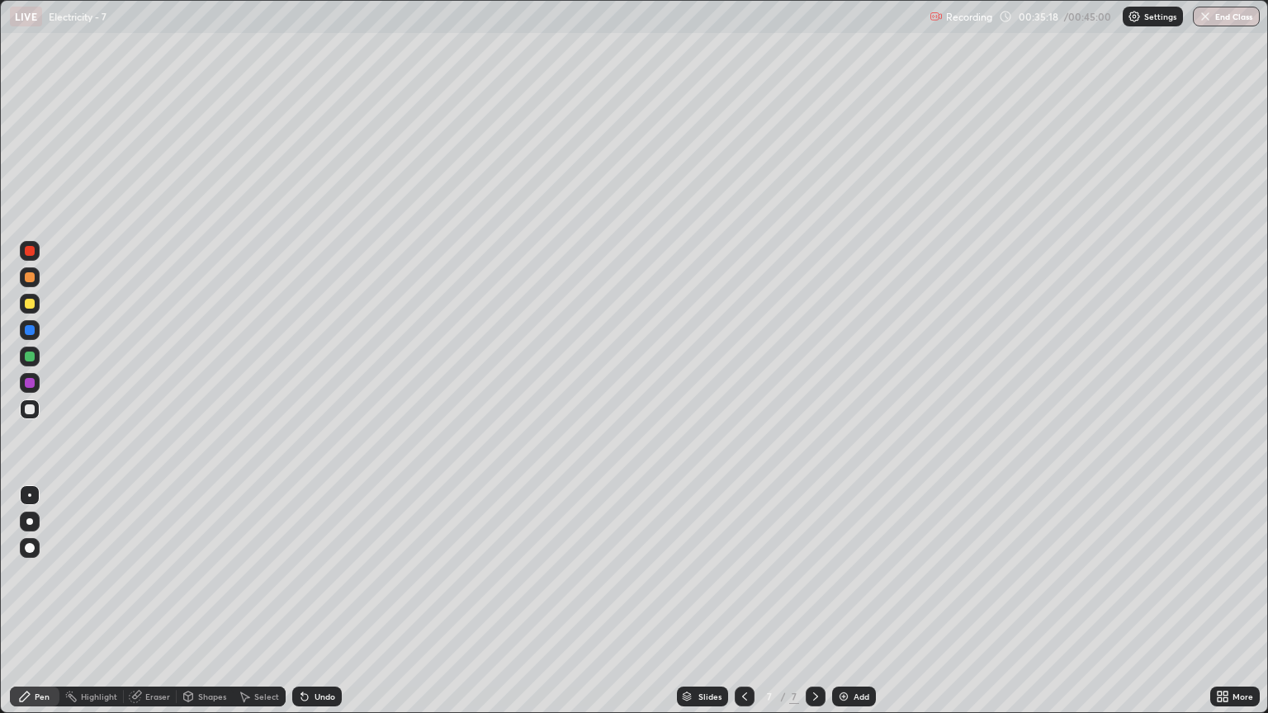
click at [330, 601] on div "Undo" at bounding box center [324, 696] width 21 height 8
click at [329, 601] on div "Undo" at bounding box center [317, 697] width 50 height 20
click at [327, 601] on div "Undo" at bounding box center [317, 697] width 50 height 20
click at [321, 601] on div "Undo" at bounding box center [317, 697] width 50 height 20
click at [322, 601] on div "Undo" at bounding box center [317, 697] width 50 height 20
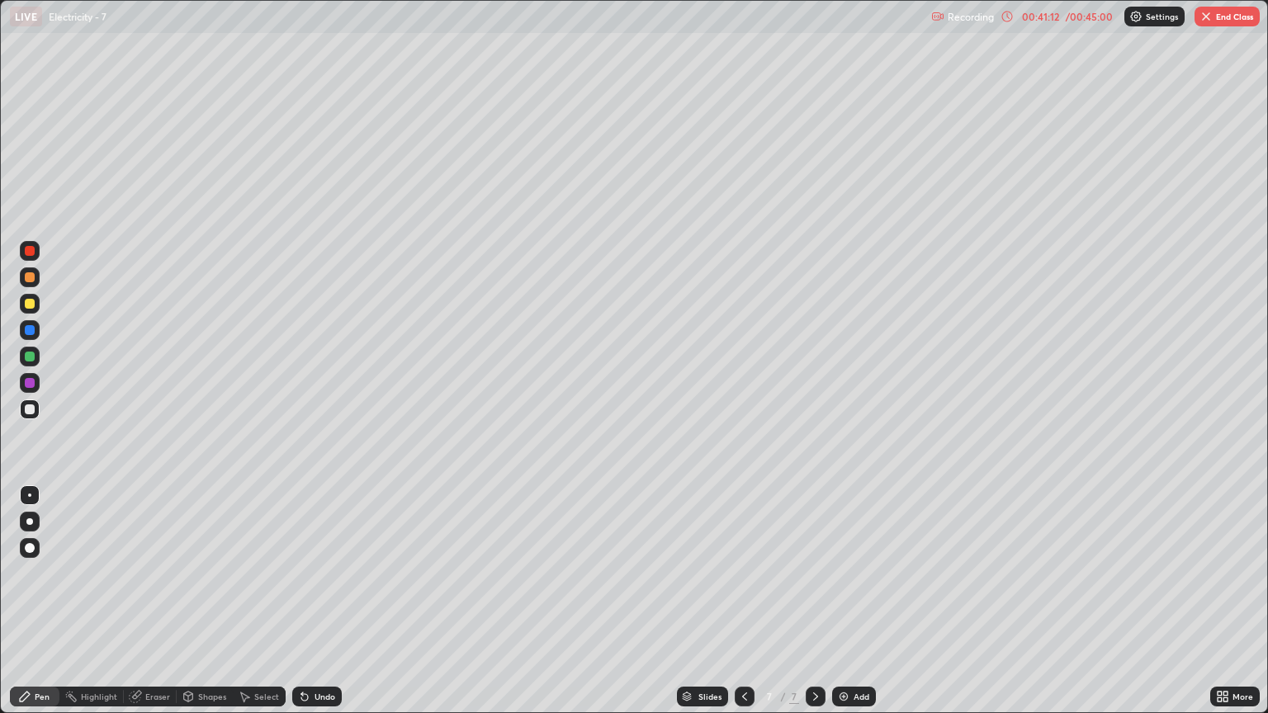
click at [738, 601] on icon at bounding box center [744, 696] width 13 height 13
click at [742, 601] on icon at bounding box center [744, 696] width 5 height 8
click at [815, 601] on icon at bounding box center [815, 696] width 13 height 13
click at [1226, 25] on button "End Class" at bounding box center [1226, 17] width 65 height 20
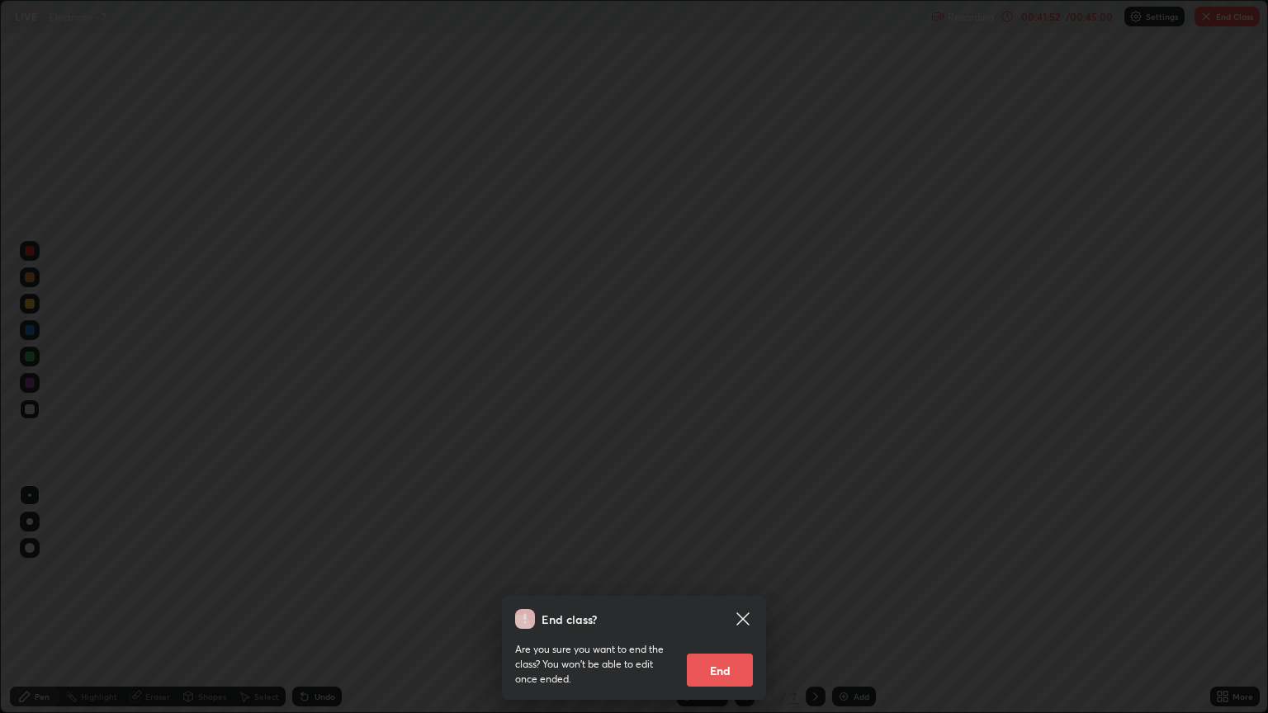
click at [725, 601] on button "End" at bounding box center [720, 670] width 66 height 33
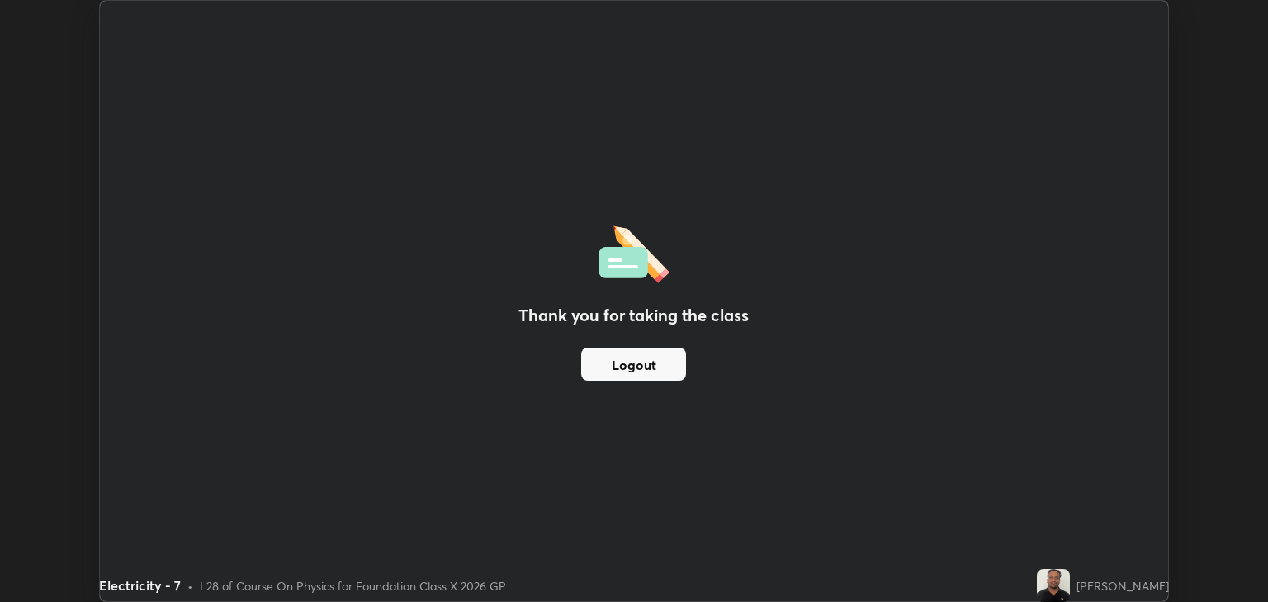
scroll to position [81923, 81258]
